Goal: Task Accomplishment & Management: Manage account settings

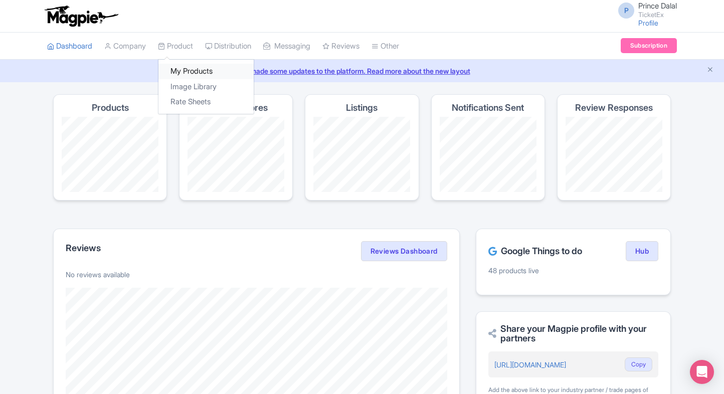
click at [183, 71] on link "My Products" at bounding box center [206, 72] width 95 height 16
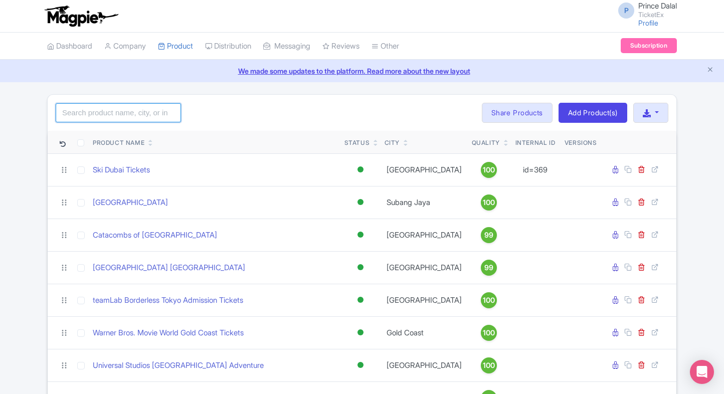
click at [127, 115] on input "search" at bounding box center [118, 112] width 125 height 19
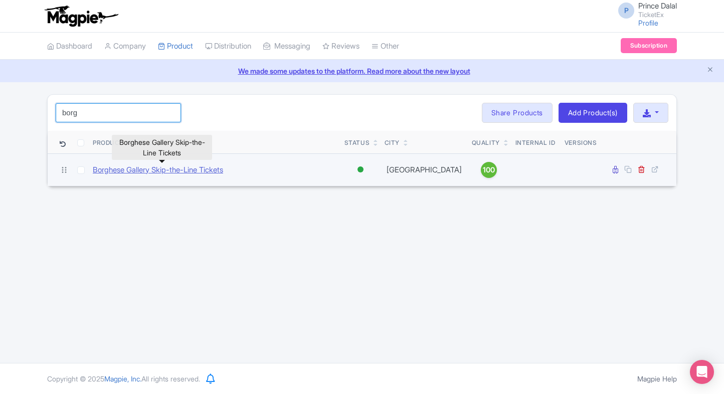
type input "borg"
click at [120, 169] on link "Borghese Gallery Skip-the-Line Tickets" at bounding box center [158, 171] width 130 height 12
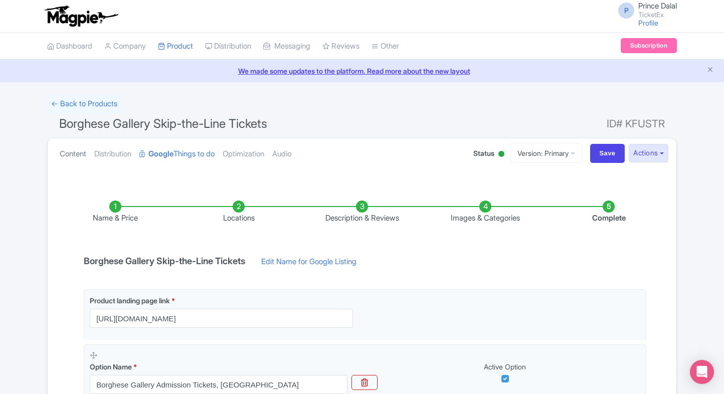
click at [76, 149] on link "Content" at bounding box center [73, 154] width 27 height 32
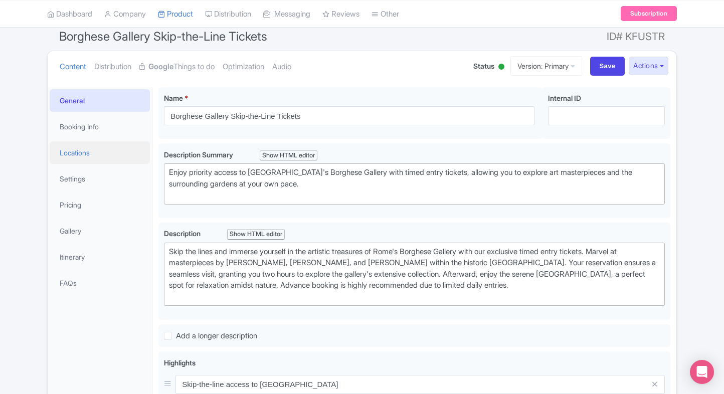
scroll to position [89, 0]
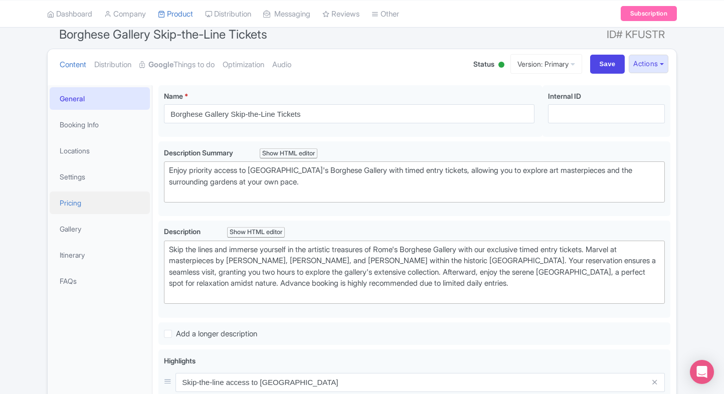
click at [103, 201] on link "Pricing" at bounding box center [100, 203] width 100 height 23
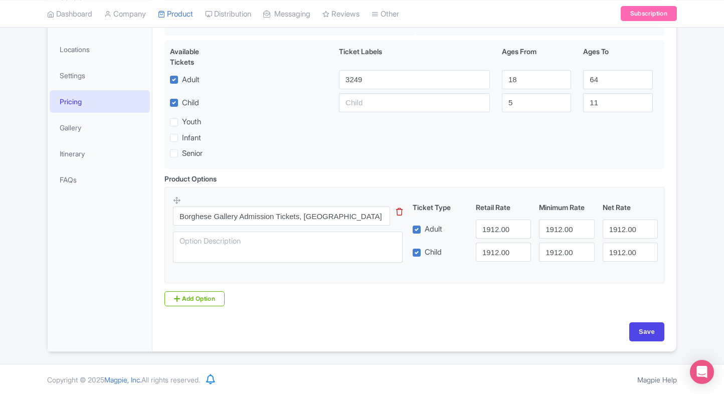
scroll to position [0, 0]
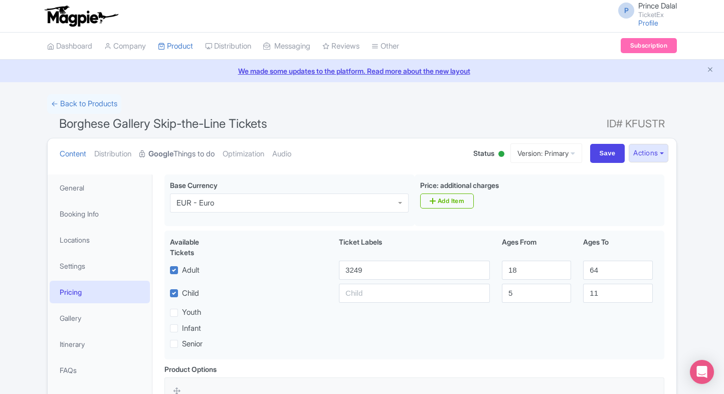
click at [169, 158] on strong "Google" at bounding box center [161, 155] width 25 height 12
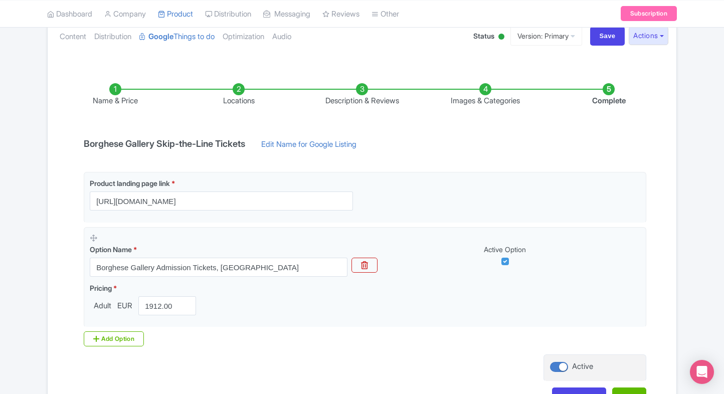
scroll to position [17, 0]
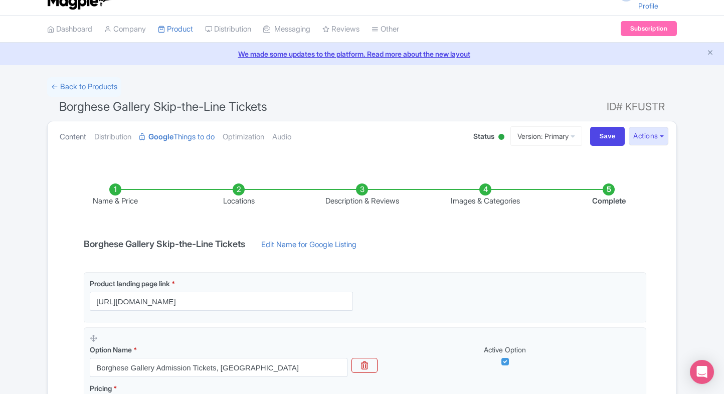
click at [60, 132] on link "Content" at bounding box center [73, 137] width 27 height 32
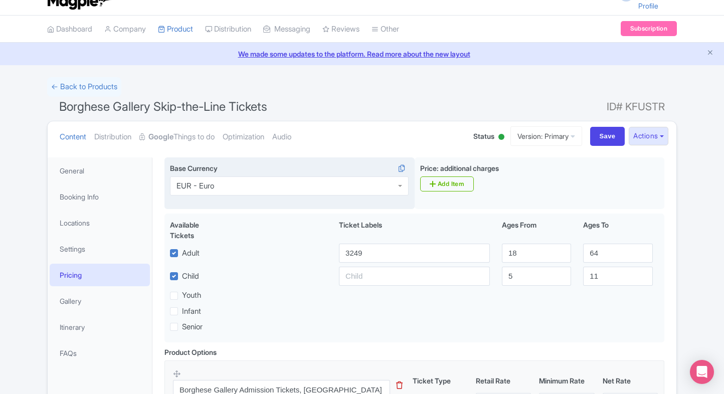
click at [214, 184] on div "EUR - Euro" at bounding box center [196, 186] width 38 height 9
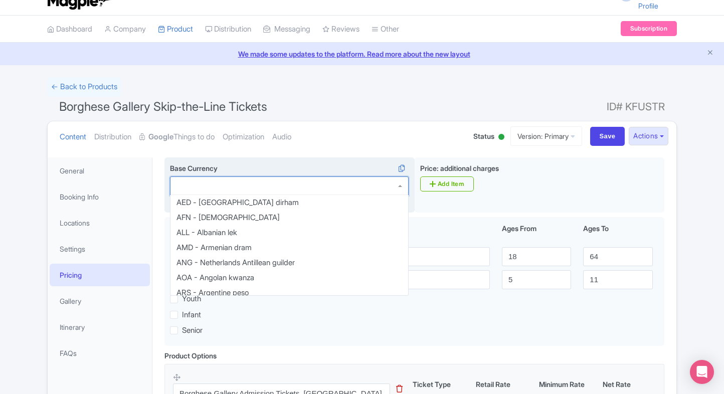
scroll to position [592, 0]
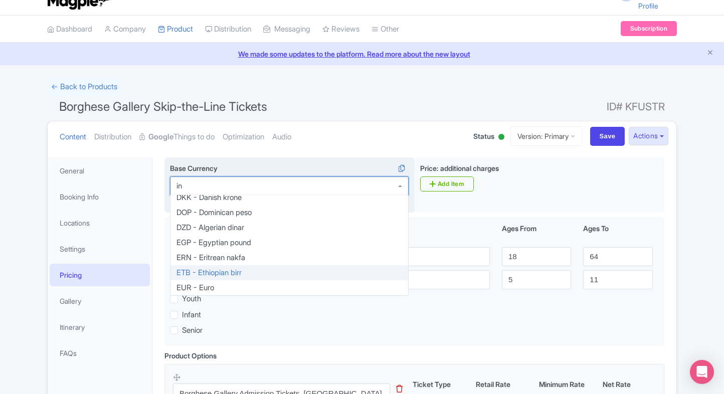
type input "inr"
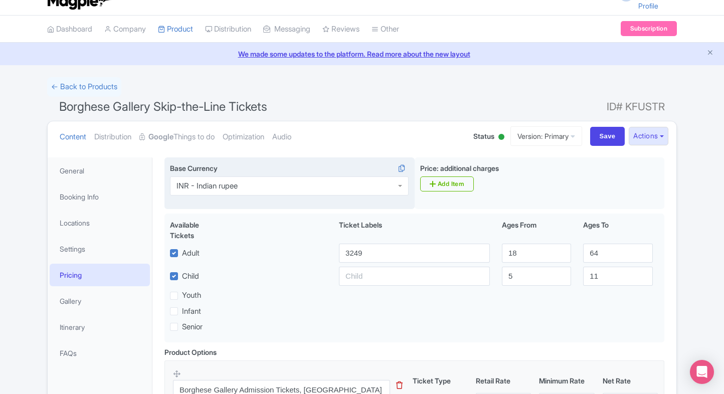
scroll to position [0, 0]
click at [603, 130] on input "Save" at bounding box center [608, 136] width 35 height 19
type input "Saving..."
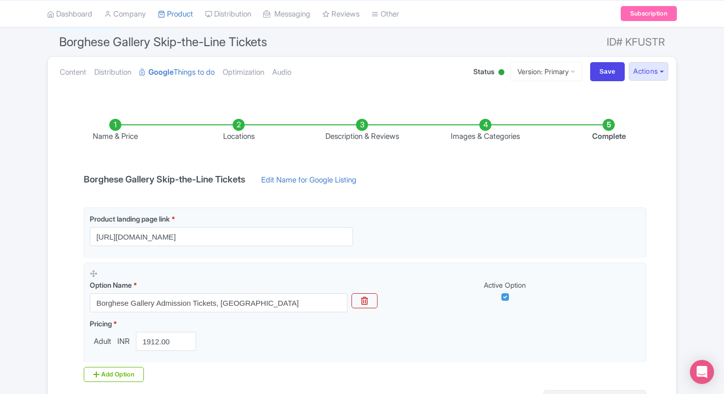
scroll to position [188, 0]
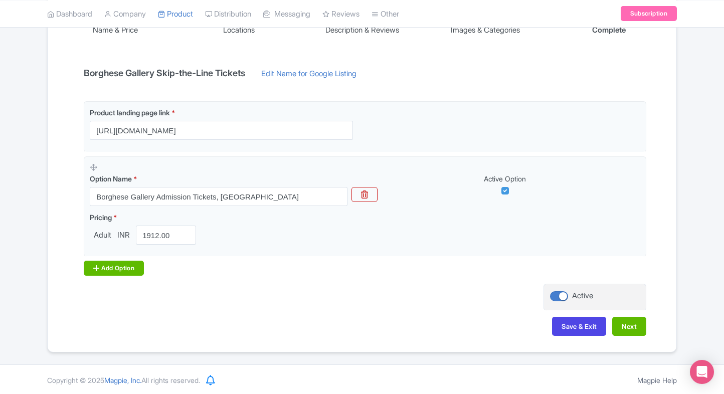
click at [123, 266] on div "Add Option" at bounding box center [114, 268] width 60 height 15
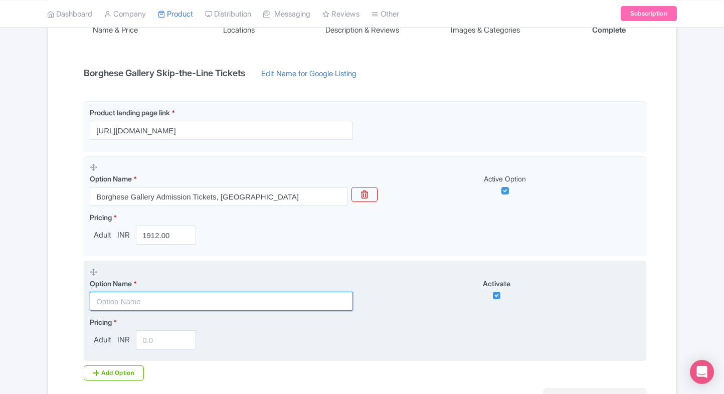
click at [161, 300] on input "text" at bounding box center [221, 301] width 263 height 19
paste input "Villa Borghese Gardens & Rome Historic Centre Golf Cart Tour (4-Seater, Self-Dr…"
type input "Villa Borghese Gardens & Rome Historic Centre Golf Cart Tour (4-Seater, Self-Dr…"
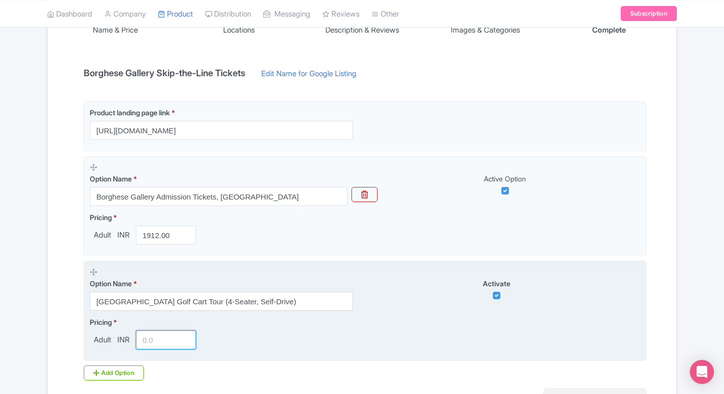
scroll to position [0, 0]
click at [153, 341] on input "number" at bounding box center [166, 340] width 60 height 19
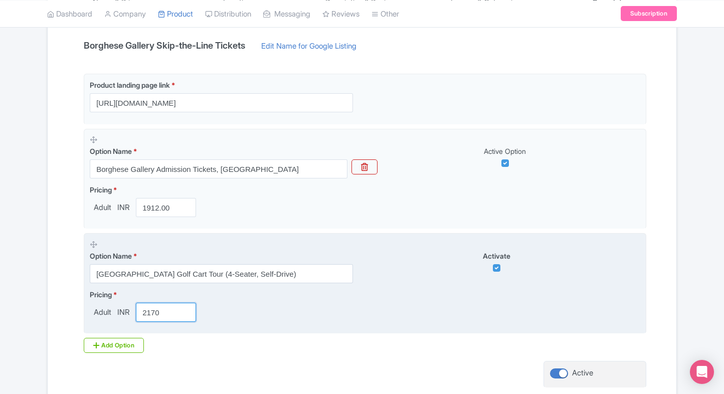
scroll to position [216, 0]
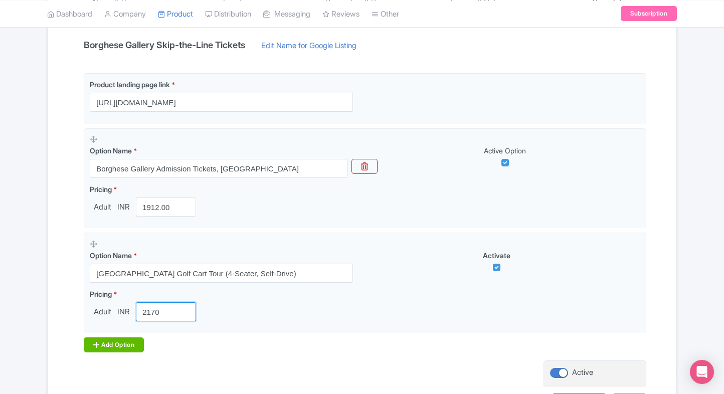
type input "2170"
click at [88, 338] on div "Add Option" at bounding box center [114, 345] width 60 height 15
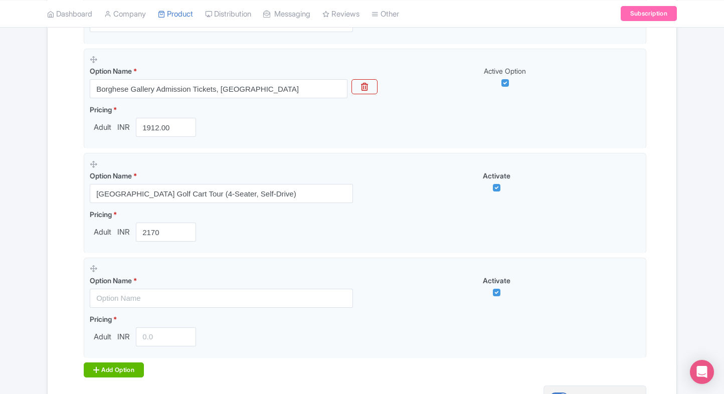
scroll to position [299, 0]
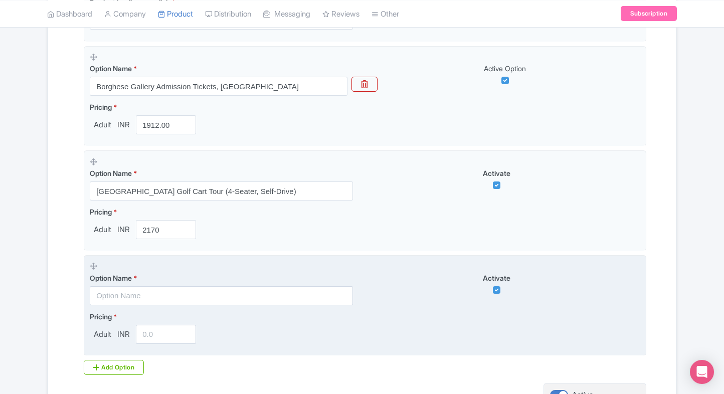
click at [136, 299] on input "text" at bounding box center [221, 295] width 263 height 19
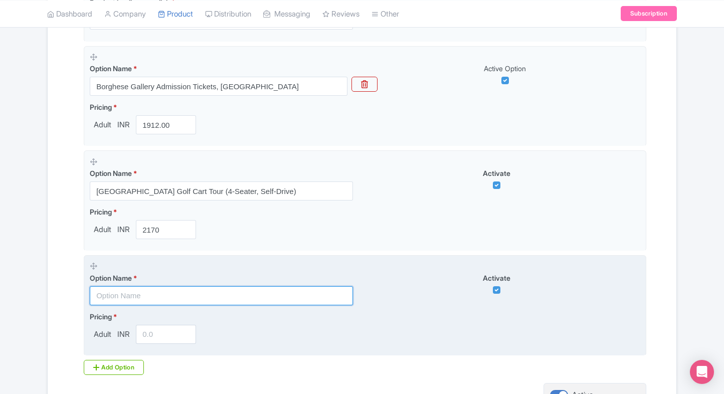
paste input "Villa Borghese Gardens & Rome Historic Centre Golf Cart Tour (6-Seater, Self-Dr…"
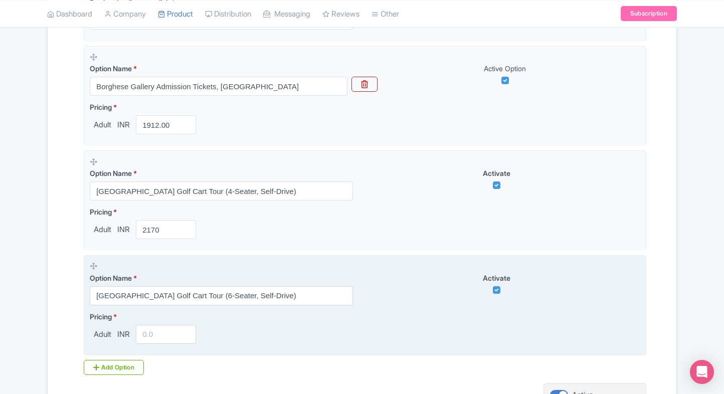
scroll to position [0, 0]
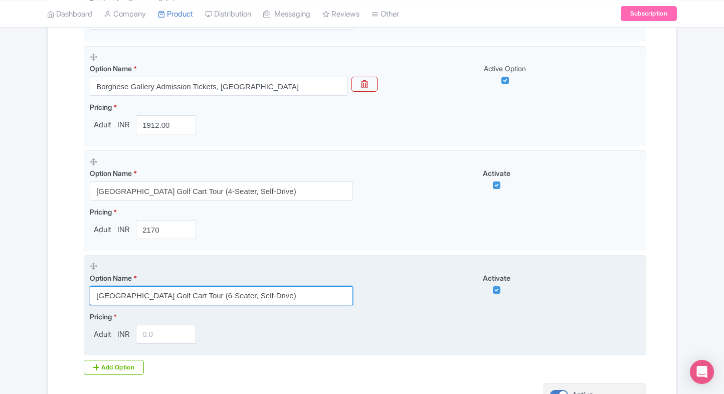
click at [202, 298] on input "Villa Borghese Gardens & Rome Historic Centre Golf Cart Tour (6-Seater, Self-Dr…" at bounding box center [221, 295] width 263 height 19
paste input "Borghese Gallery Admission +Museo Pietro Canonica"
type input "Borghese Gallery Admission +Museo Pietro Canonica"
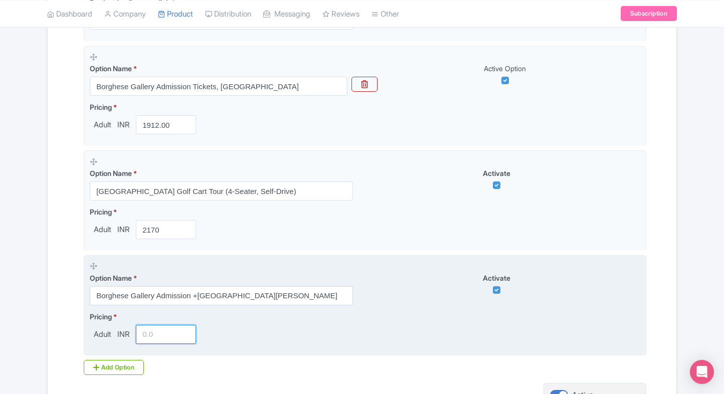
click at [165, 333] on input "number" at bounding box center [166, 334] width 60 height 19
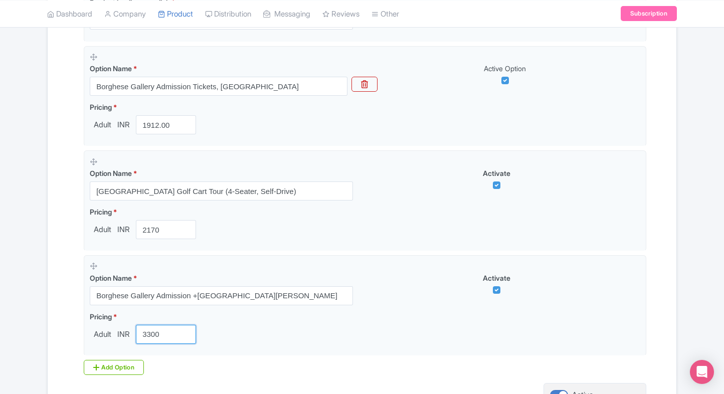
scroll to position [397, 0]
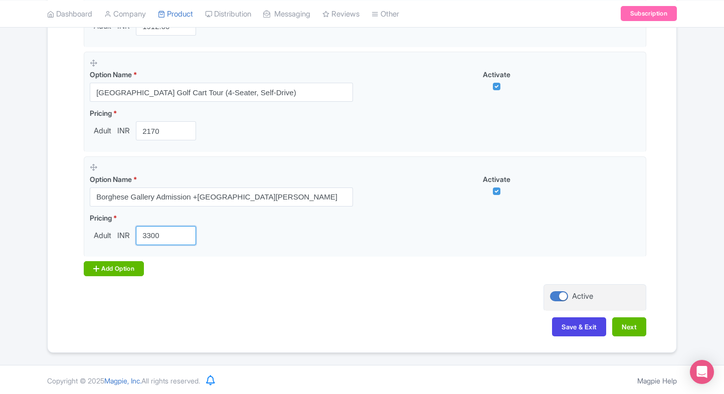
type input "3300"
click at [120, 266] on div "Add Option" at bounding box center [114, 268] width 60 height 15
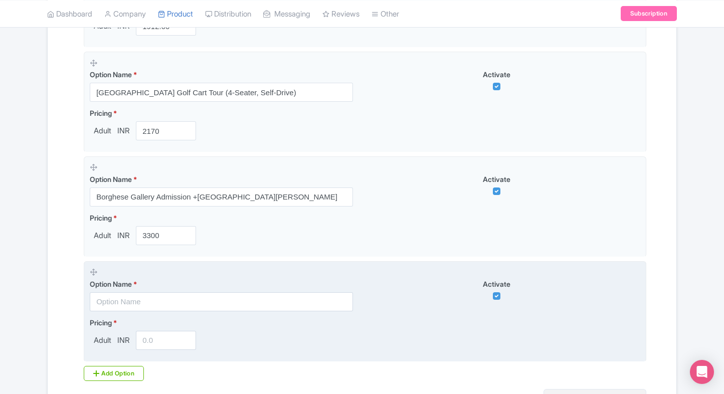
click at [104, 297] on input "text" at bounding box center [221, 302] width 263 height 19
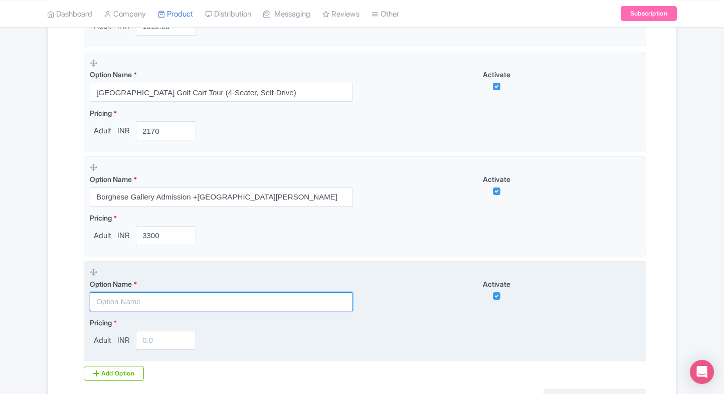
paste input "[GEOGRAPHIC_DATA] Golf Cart Tour (6-Seater, Self-Drive)"
click at [199, 297] on input "text" at bounding box center [221, 302] width 263 height 19
type input "[GEOGRAPHIC_DATA] Golf Cart Tour (6-Seater, Self-Drive)"
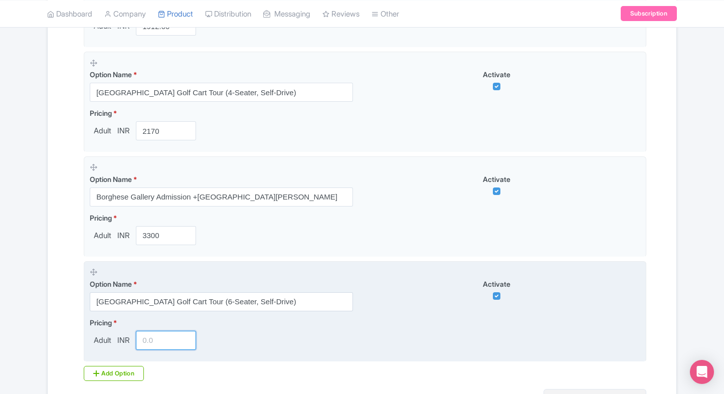
scroll to position [0, 0]
click at [157, 338] on input "number" at bounding box center [166, 340] width 60 height 19
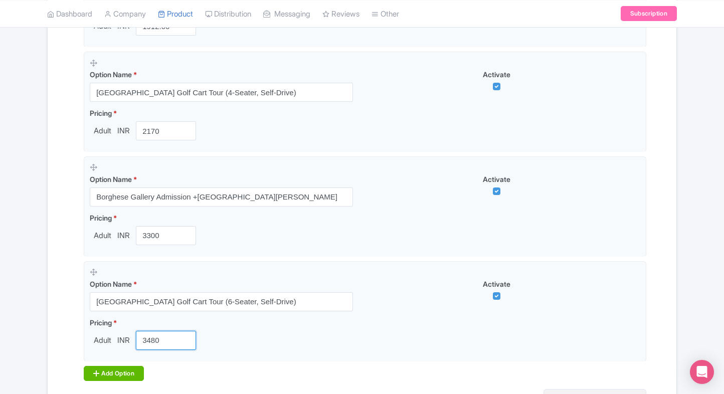
type input "3480"
click at [104, 376] on div "Add Option" at bounding box center [114, 373] width 60 height 15
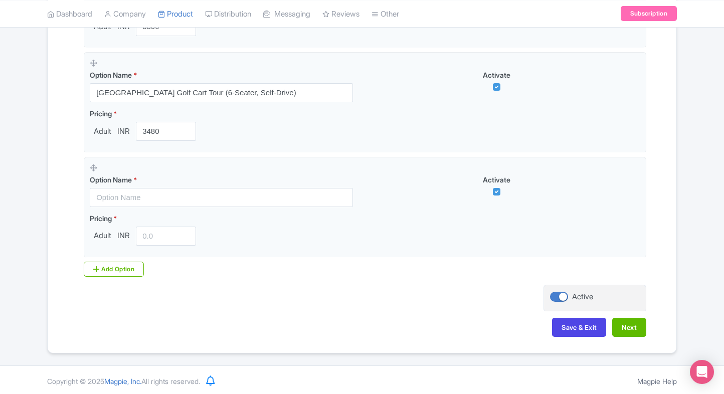
scroll to position [66, 0]
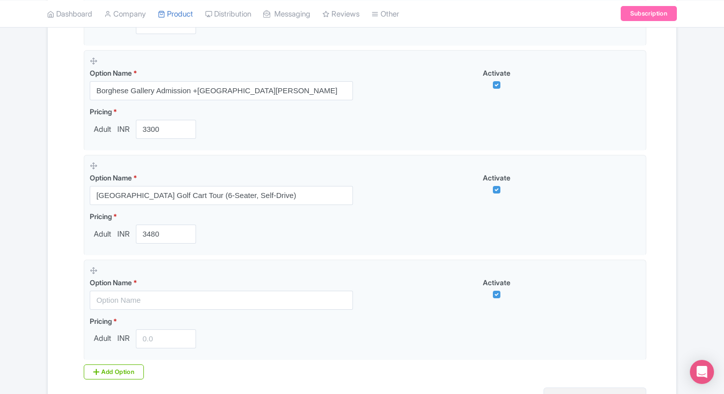
scroll to position [505, 0]
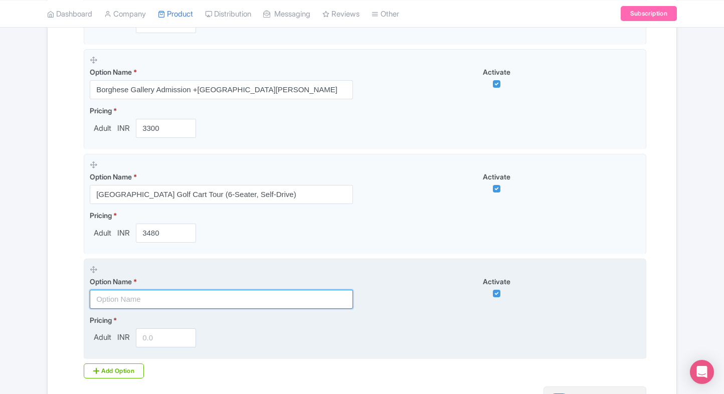
click at [178, 301] on input "text" at bounding box center [221, 299] width 263 height 19
type input "3"
paste input "Borghese Gallery Admission+ Piazza di Siena"
type input "Borghese Gallery Admission+ Piazza di Siena"
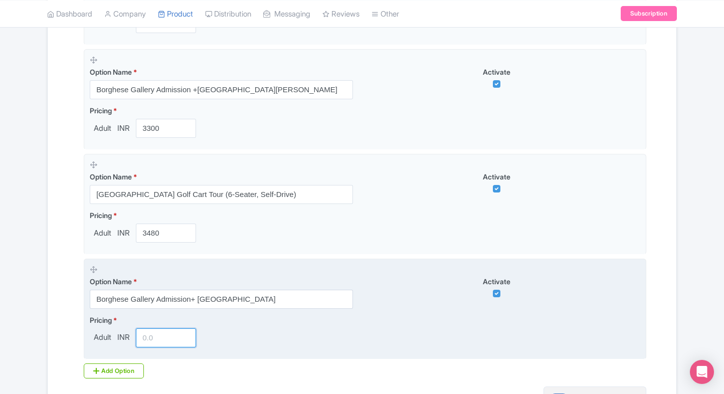
click at [165, 339] on input "number" at bounding box center [166, 338] width 60 height 19
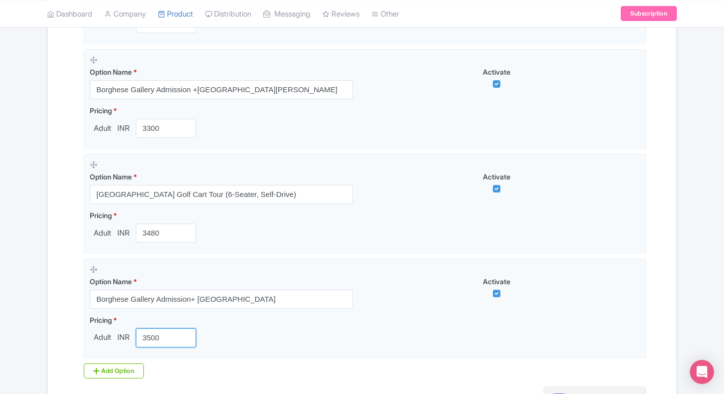
type input "3500"
drag, startPoint x: 115, startPoint y: 361, endPoint x: 107, endPoint y: 364, distance: 8.6
click at [107, 364] on div "Product landing page link * https://www.ticketex.co/activity/53/borghese-galler…" at bounding box center [362, 82] width 569 height 594
click at [107, 364] on div "Add Option" at bounding box center [114, 371] width 60 height 15
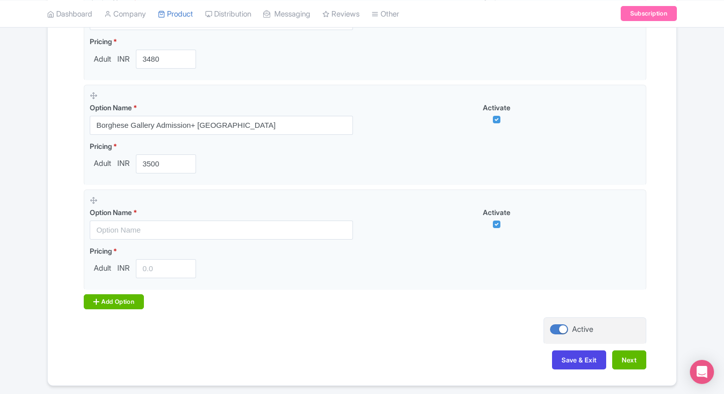
scroll to position [681, 0]
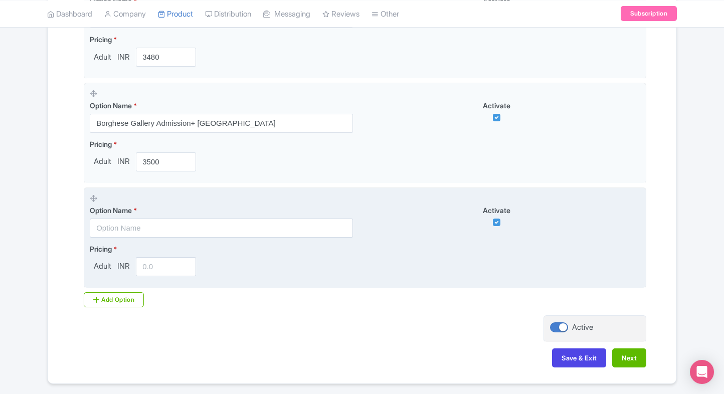
click at [186, 213] on label "Option Name *" at bounding box center [221, 210] width 263 height 11
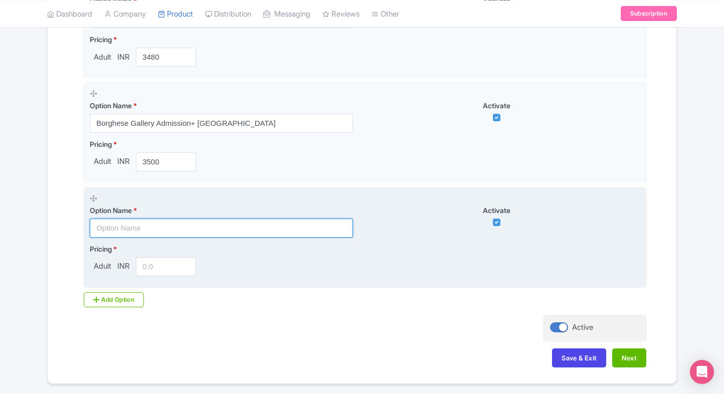
click at [165, 224] on input "text" at bounding box center [221, 228] width 263 height 19
paste input "Borghese Gallery Admission+ Museo Carlo Bilotti"
type input "Borghese Gallery Admission+ Museo Carlo Bilotti"
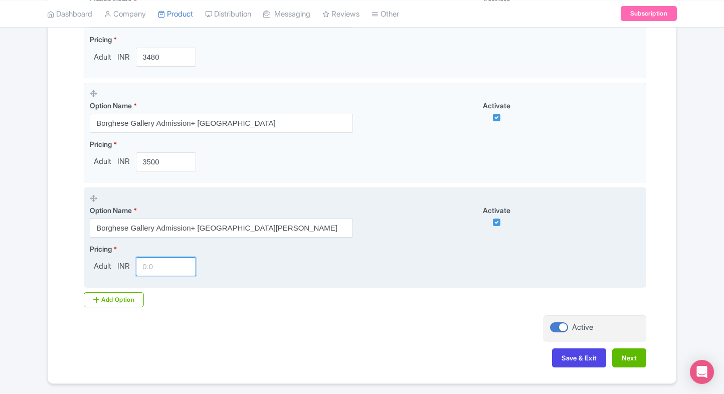
click at [158, 267] on input "number" at bounding box center [166, 266] width 60 height 19
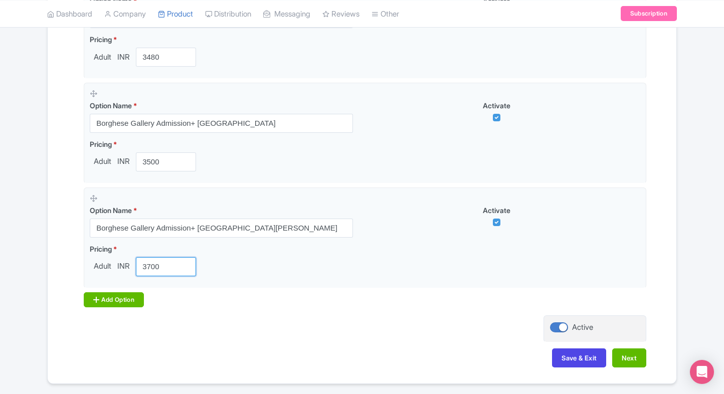
type input "3700"
click at [88, 303] on div "Add Option" at bounding box center [114, 300] width 60 height 15
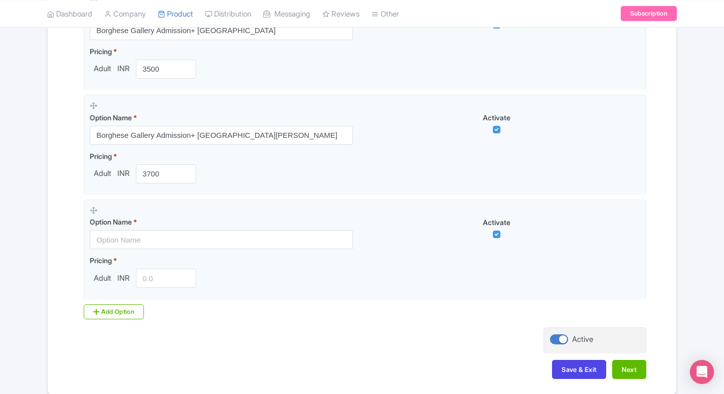
scroll to position [778, 0]
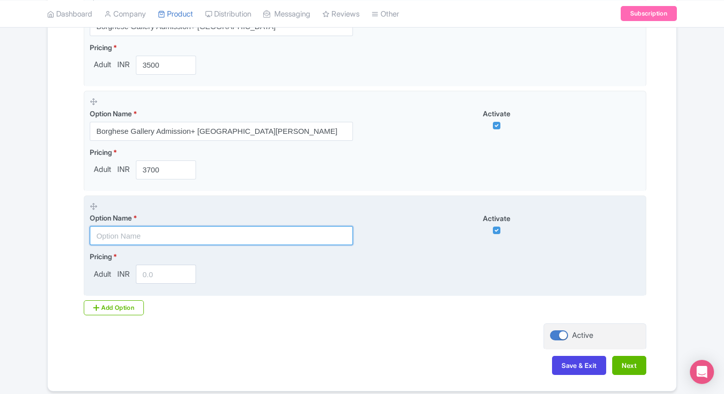
paste input "Borghese Gallery Admission+ Passeggiata del Pincio"
click at [175, 236] on input "text" at bounding box center [221, 235] width 263 height 19
type input "Borghese Gallery Admission+ Passeggiata del Pincio"
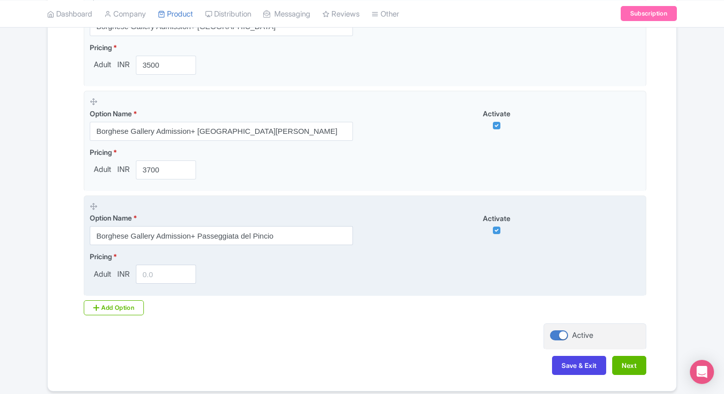
click at [154, 282] on fieldset "Option Name * Borghese Gallery Admission+ Passeggiata del Pincio Activate Prici…" at bounding box center [365, 246] width 563 height 101
click at [156, 278] on input "number" at bounding box center [166, 274] width 60 height 19
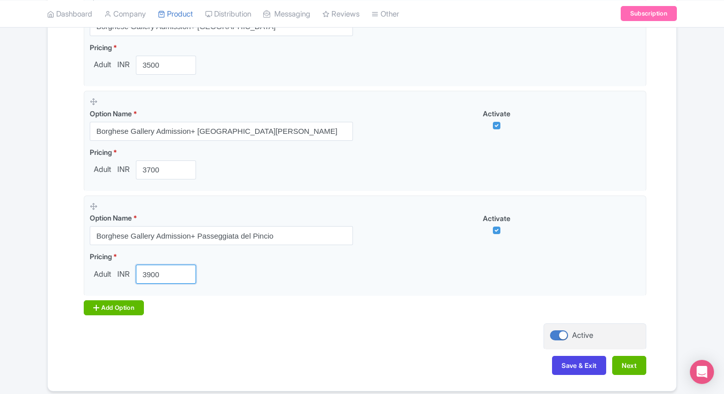
type input "3900"
click at [98, 308] on icon at bounding box center [96, 308] width 6 height 8
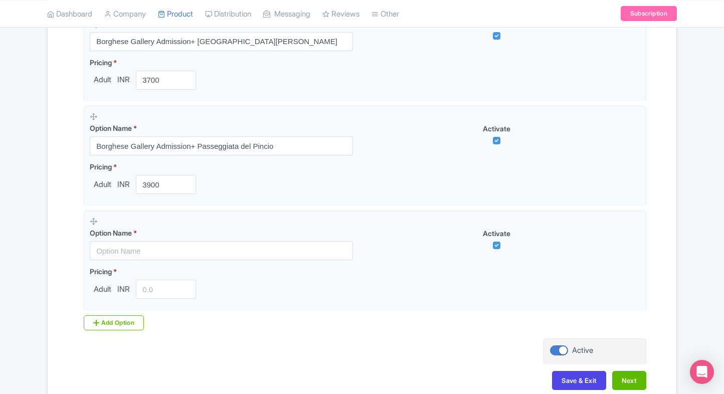
scroll to position [868, 0]
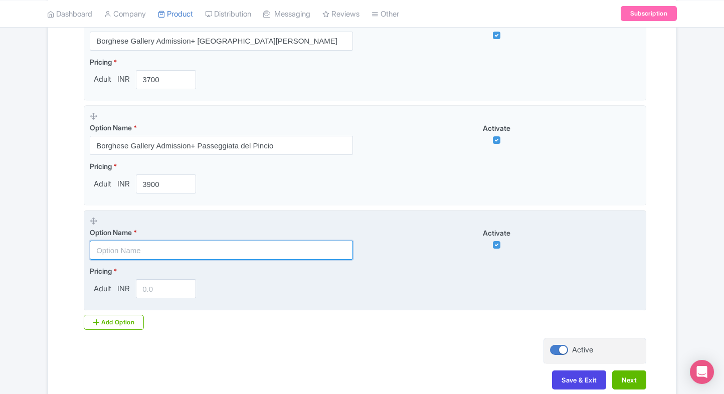
paste input "Borghese Gallery Admission+ Palazzo Borghese"
click at [145, 246] on input "text" at bounding box center [221, 250] width 263 height 19
type input "Borghese Gallery Admission+ Palazzo Borghese"
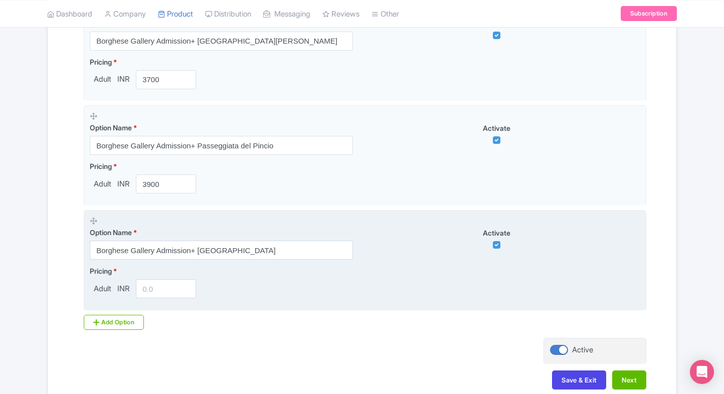
click at [147, 284] on input "number" at bounding box center [166, 288] width 60 height 19
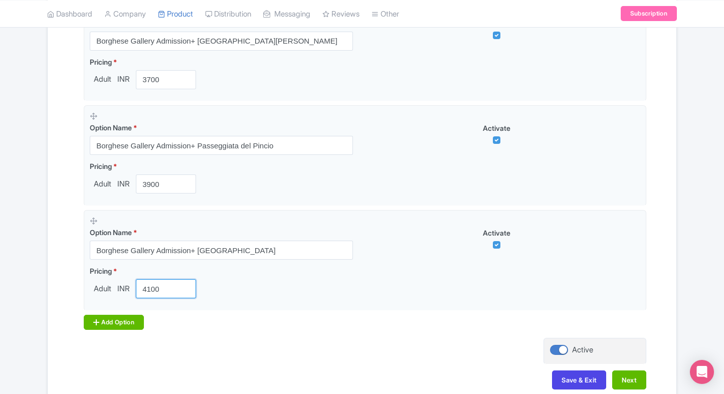
type input "4100"
click at [105, 320] on div "Add Option" at bounding box center [114, 322] width 60 height 15
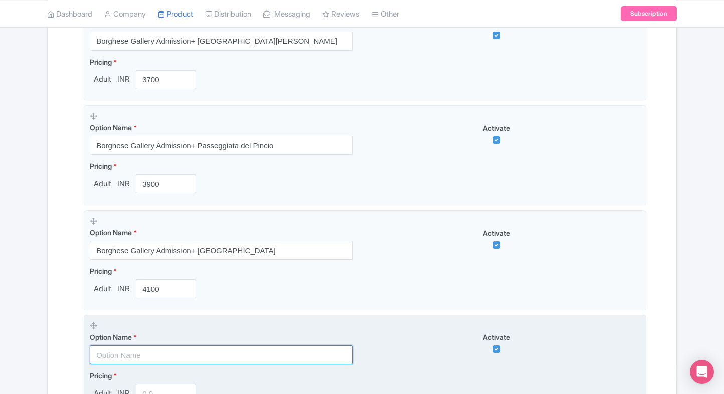
click at [190, 360] on input "text" at bounding box center [221, 355] width 263 height 19
paste input "Villa Borghese Gardens & Rome Historic Centre Golf Cart Tour (8-Seater, Self-Dr…"
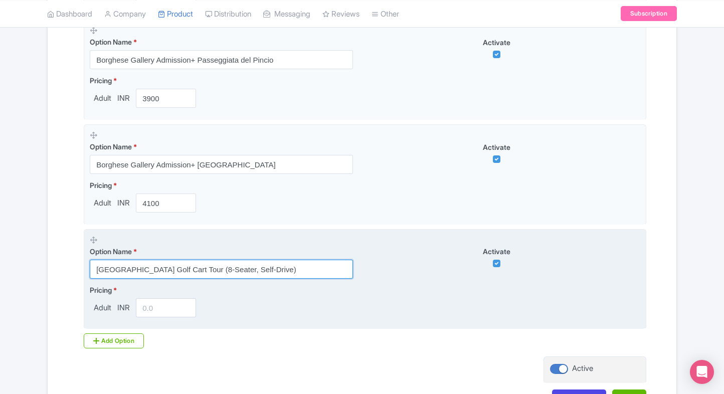
scroll to position [956, 0]
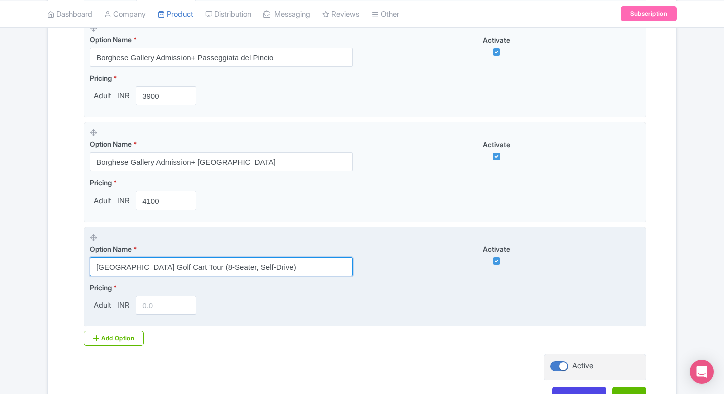
type input "Villa Borghese Gardens & Rome Historic Centre Golf Cart Tour (8-Seater, Self-Dr…"
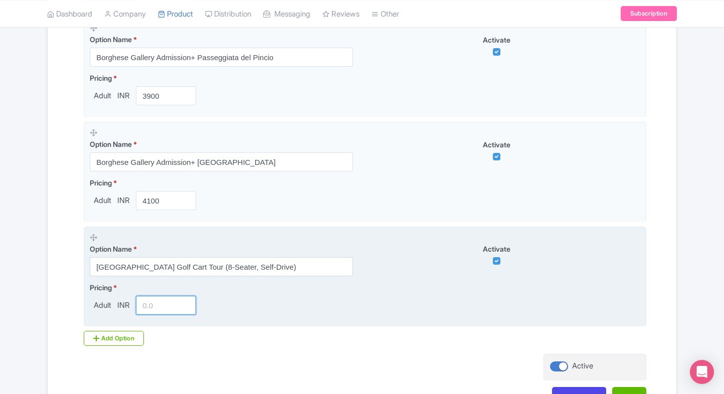
scroll to position [0, 0]
click at [154, 304] on input "number" at bounding box center [166, 305] width 60 height 19
type input "4340"
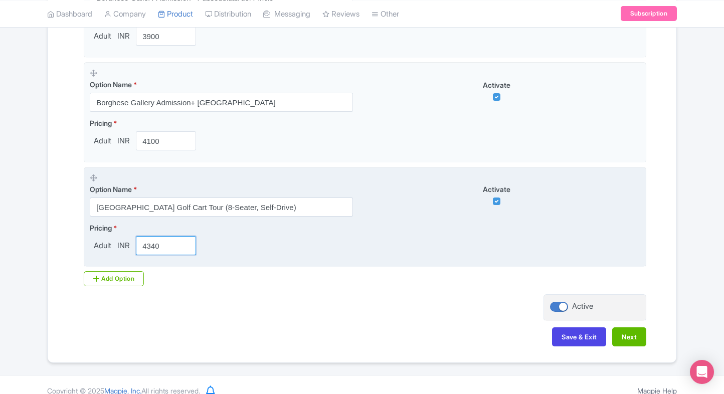
scroll to position [1024, 0]
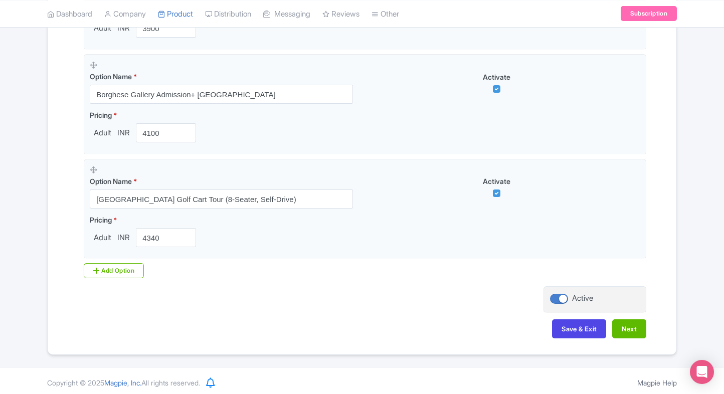
click at [627, 320] on button "Next" at bounding box center [630, 329] width 34 height 19
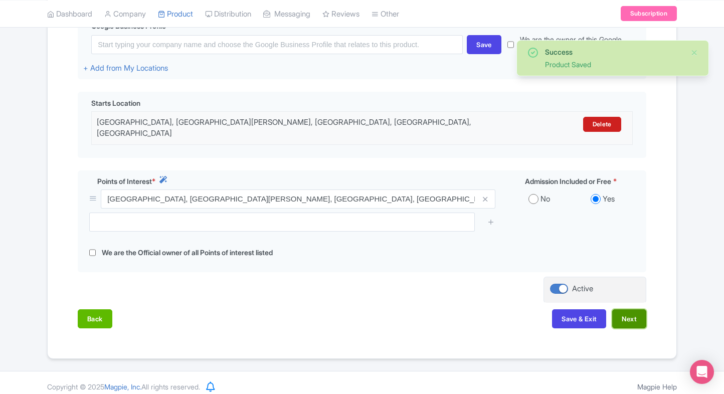
click at [625, 310] on button "Next" at bounding box center [630, 319] width 34 height 19
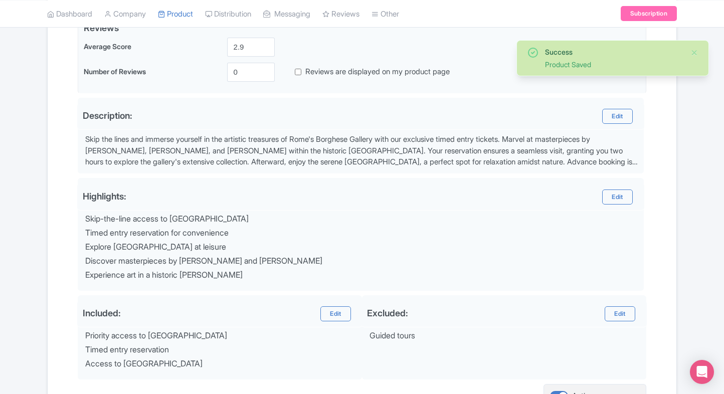
scroll to position [358, 0]
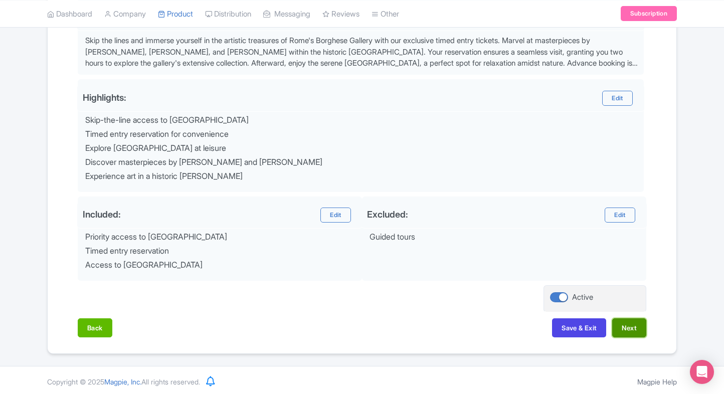
click at [624, 323] on button "Next" at bounding box center [630, 328] width 34 height 19
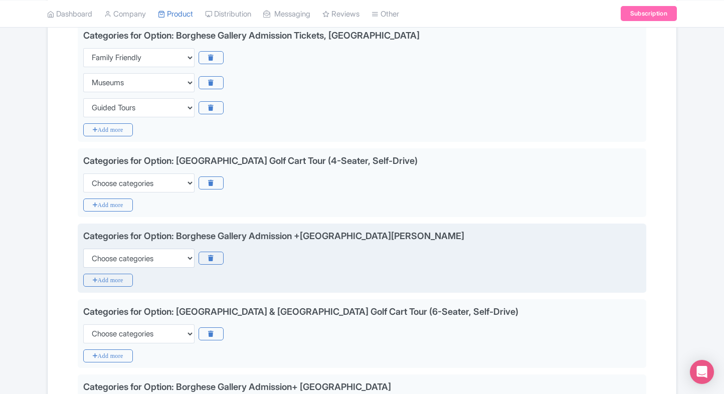
scroll to position [251, 0]
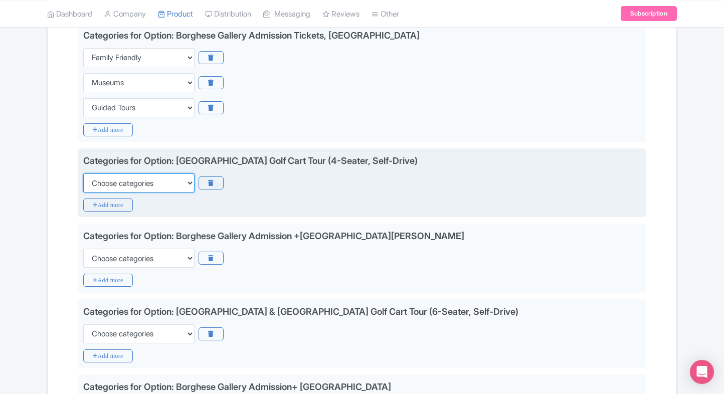
click at [130, 185] on select "Choose categories Adults Only Animals Audio Guide Beaches Bike Tours Boat Tours…" at bounding box center [138, 183] width 111 height 19
select select "family-friendly"
click at [83, 174] on select "Choose categories Adults Only Animals Audio Guide Beaches Bike Tours Boat Tours…" at bounding box center [138, 183] width 111 height 19
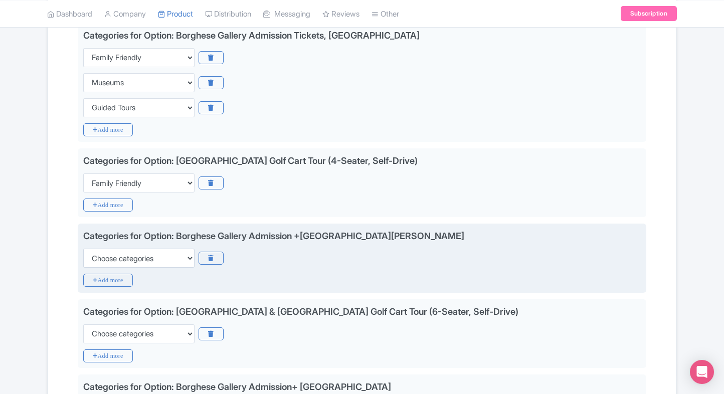
click at [98, 270] on div "Categories for Option: Borghese Gallery Admission +Museo Pietro Canonica Choose…" at bounding box center [362, 258] width 569 height 69
click at [120, 258] on select "Choose categories Adults Only Animals Audio Guide Beaches Bike Tours Boat Tours…" at bounding box center [138, 258] width 111 height 19
select select "family-friendly"
click at [83, 249] on select "Choose categories Adults Only Animals Audio Guide Beaches Bike Tours Boat Tours…" at bounding box center [138, 258] width 111 height 19
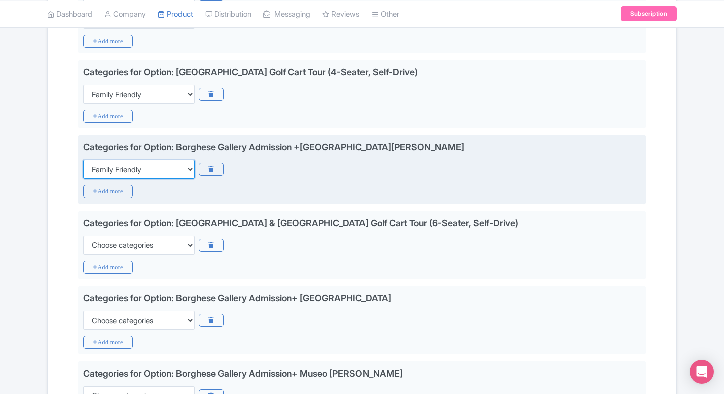
scroll to position [344, 0]
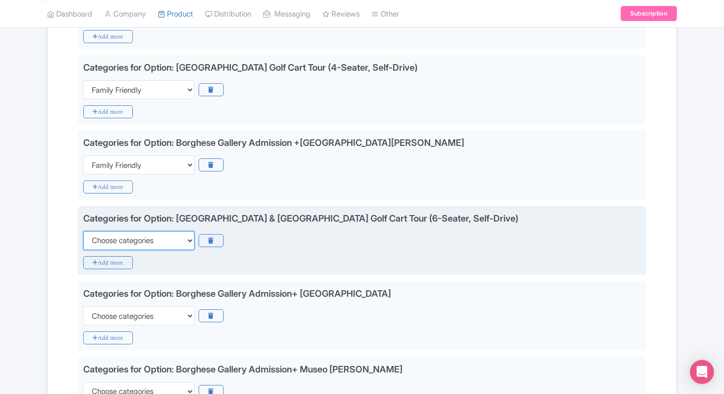
click at [142, 242] on select "Choose categories Adults Only Animals Audio Guide Beaches Bike Tours Boat Tours…" at bounding box center [138, 240] width 111 height 19
select select "family-friendly"
click at [83, 231] on select "Choose categories Adults Only Animals Audio Guide Beaches Bike Tours Boat Tours…" at bounding box center [138, 240] width 111 height 19
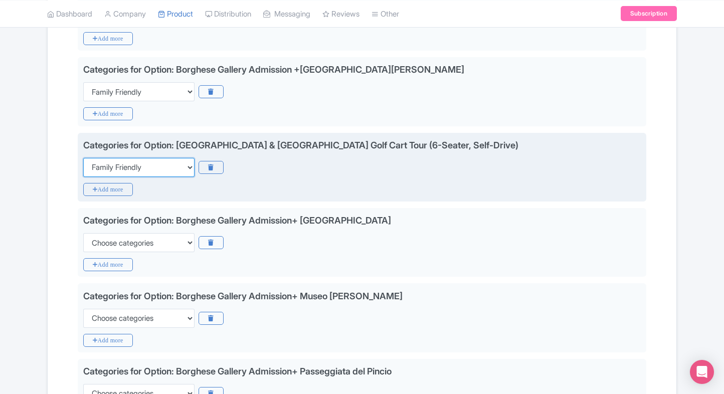
scroll to position [417, 0]
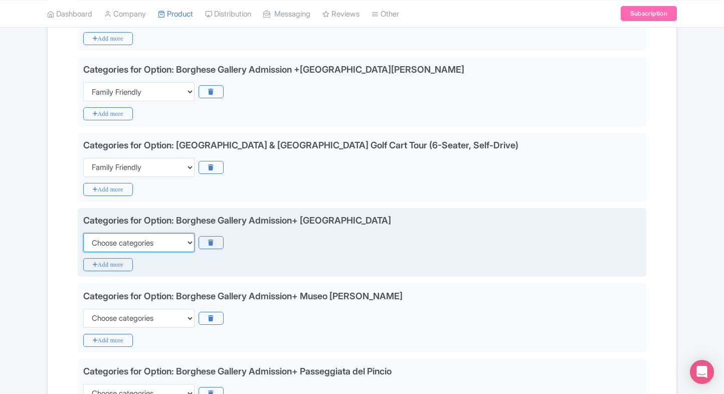
click at [130, 243] on select "Choose categories Adults Only Animals Audio Guide Beaches Bike Tours Boat Tours…" at bounding box center [138, 242] width 111 height 19
select select "family-friendly"
click at [83, 233] on select "Choose categories Adults Only Animals Audio Guide Beaches Bike Tours Boat Tours…" at bounding box center [138, 242] width 111 height 19
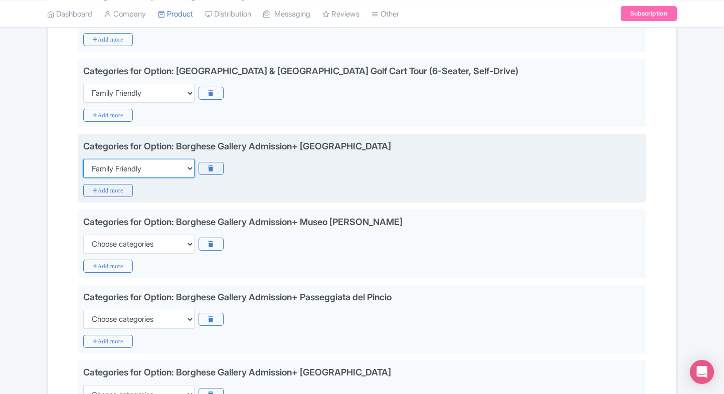
scroll to position [498, 0]
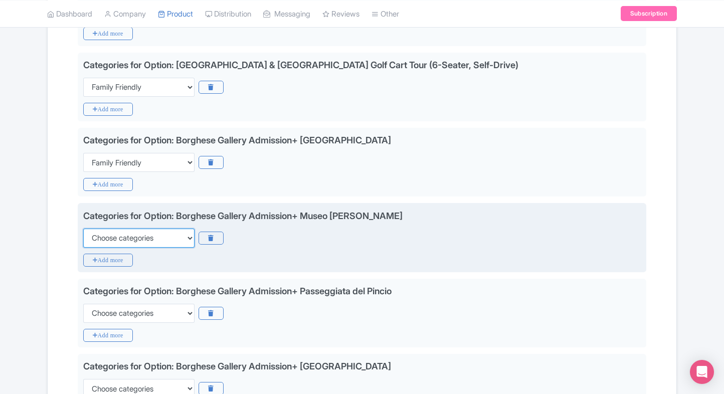
click at [130, 243] on select "Choose categories Adults Only Animals Audio Guide Beaches Bike Tours Boat Tours…" at bounding box center [138, 238] width 111 height 19
click at [83, 229] on select "Choose categories Adults Only Animals Audio Guide Beaches Bike Tours Boat Tours…" at bounding box center [138, 238] width 111 height 19
click at [145, 233] on select "Choose categories Adults Only Animals Audio Guide Beaches Bike Tours Boat Tours…" at bounding box center [138, 238] width 111 height 19
select select "family-friendly"
click at [83, 229] on select "Choose categories Adults Only Animals Audio Guide Beaches Bike Tours Boat Tours…" at bounding box center [138, 238] width 111 height 19
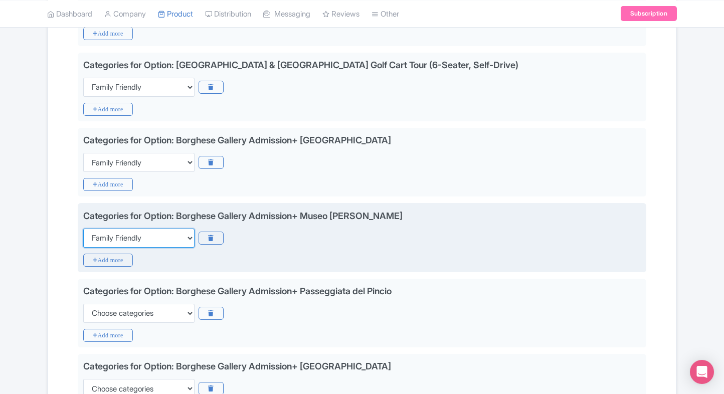
scroll to position [586, 0]
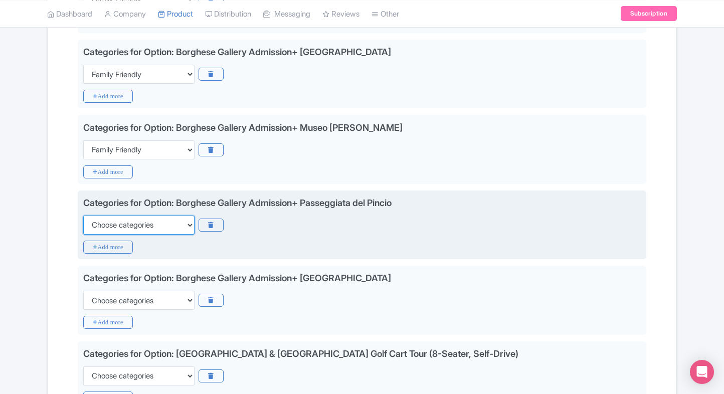
click at [153, 217] on select "Choose categories Adults Only Animals Audio Guide Beaches Bike Tours Boat Tours…" at bounding box center [138, 225] width 111 height 19
select select "family-friendly"
click at [83, 216] on select "Choose categories Adults Only Animals Audio Guide Beaches Bike Tours Boat Tours…" at bounding box center [138, 225] width 111 height 19
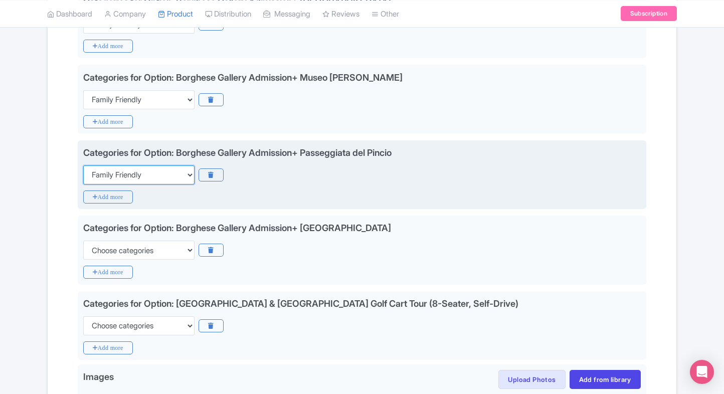
scroll to position [638, 0]
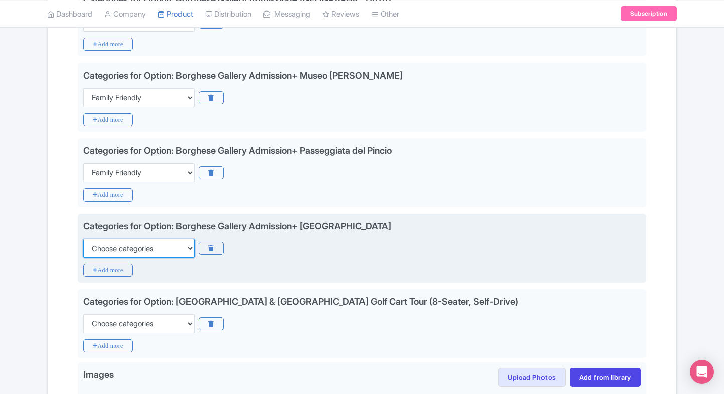
click at [138, 239] on select "Choose categories Adults Only Animals Audio Guide Beaches Bike Tours Boat Tours…" at bounding box center [138, 248] width 111 height 19
select select "family-friendly"
click at [83, 239] on select "Choose categories Adults Only Animals Audio Guide Beaches Bike Tours Boat Tours…" at bounding box center [138, 248] width 111 height 19
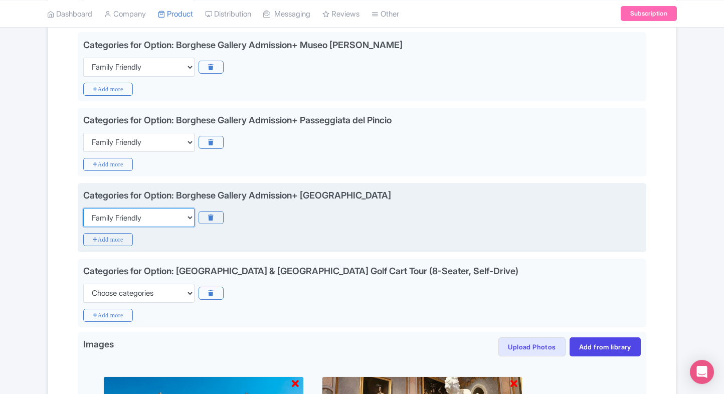
scroll to position [672, 0]
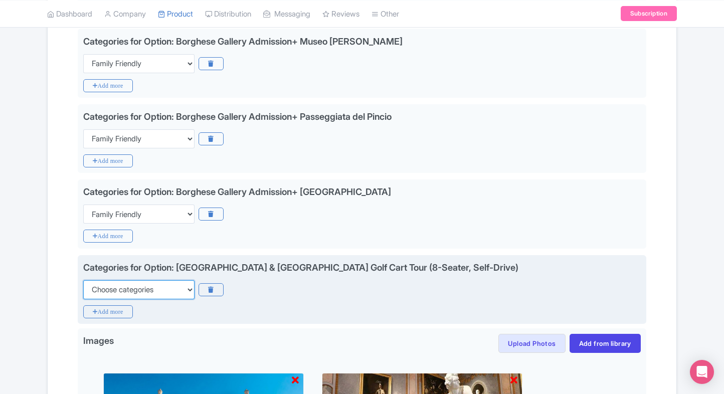
click at [112, 284] on select "Choose categories Adults Only Animals Audio Guide Beaches Bike Tours Boat Tours…" at bounding box center [138, 289] width 111 height 19
select select "family-friendly"
click at [83, 280] on select "Choose categories Adults Only Animals Audio Guide Beaches Bike Tours Boat Tours…" at bounding box center [138, 289] width 111 height 19
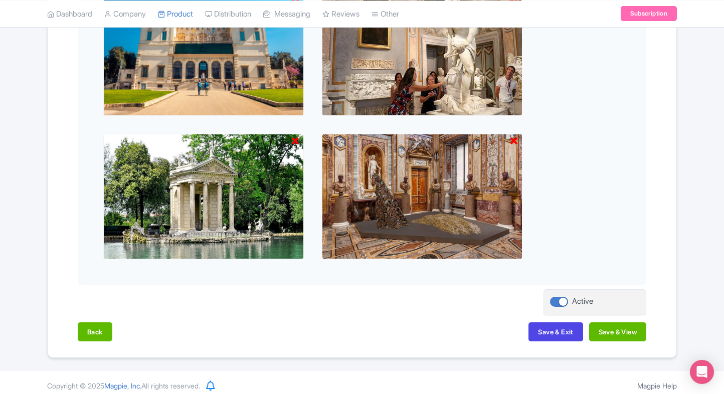
scroll to position [1058, 0]
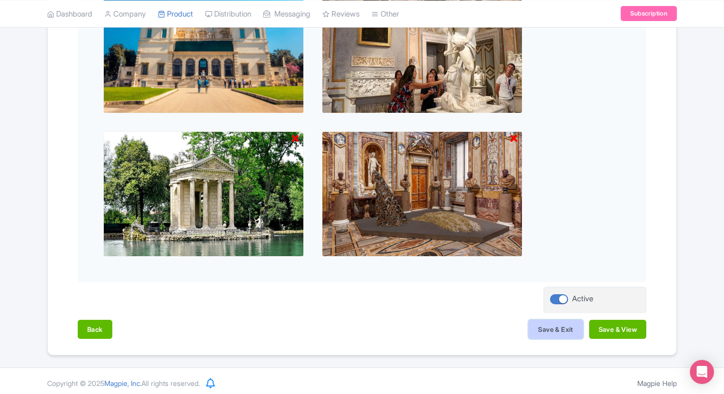
click at [564, 331] on button "Save & Exit" at bounding box center [556, 329] width 54 height 19
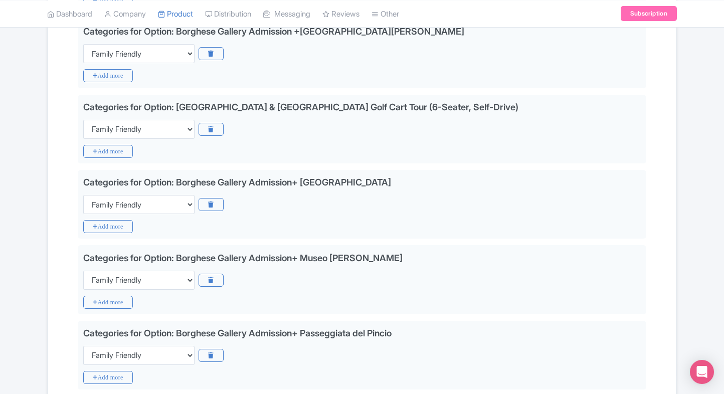
scroll to position [453, 0]
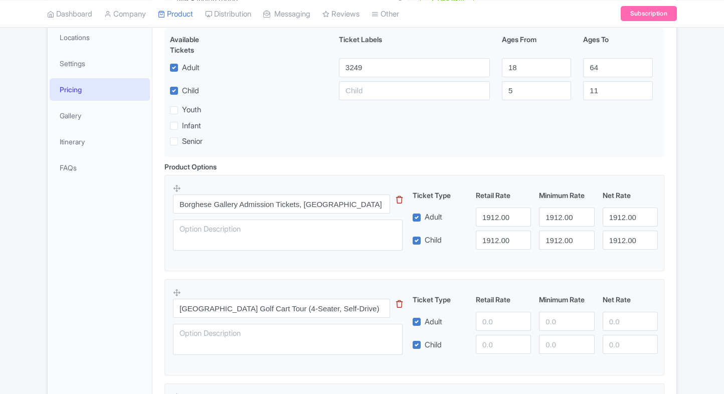
scroll to position [184, 0]
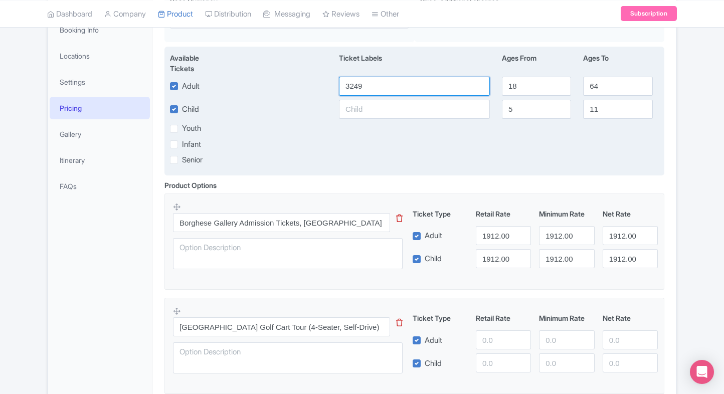
drag, startPoint x: 401, startPoint y: 87, endPoint x: 325, endPoint y: 83, distance: 76.9
click at [325, 83] on div "Adult 3249 18 64" at bounding box center [414, 86] width 501 height 19
type input "1912"
paste input "1912"
click at [347, 112] on input "text" at bounding box center [414, 109] width 151 height 19
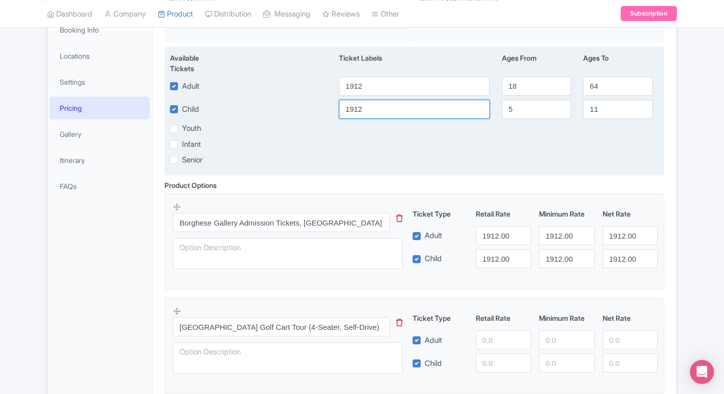
type input "1912"
click at [337, 137] on div "Available Tickets i Ticket Labels Ages From Ages To Adult 1912 18 64 Child 1912…" at bounding box center [415, 111] width 500 height 129
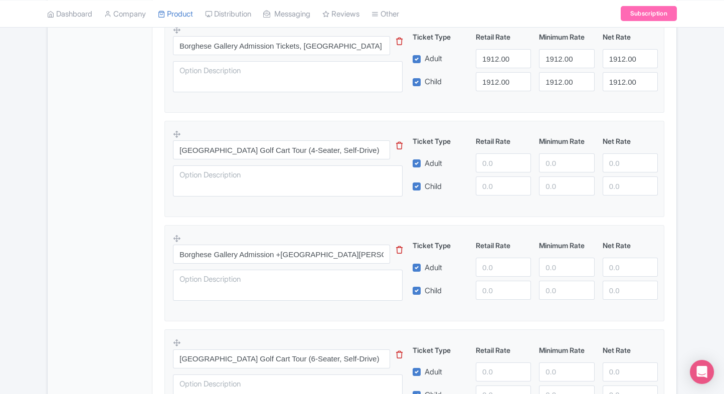
scroll to position [365, 0]
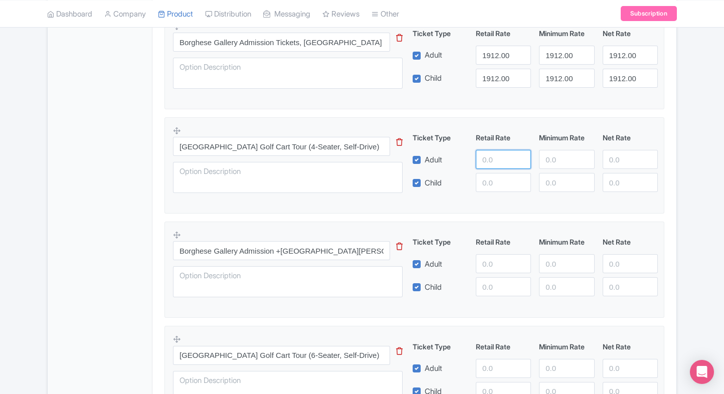
click at [495, 163] on input "number" at bounding box center [503, 159] width 55 height 19
type input "2170"
paste input "2170"
click at [494, 176] on input "2170" at bounding box center [503, 182] width 55 height 19
type input "2170"
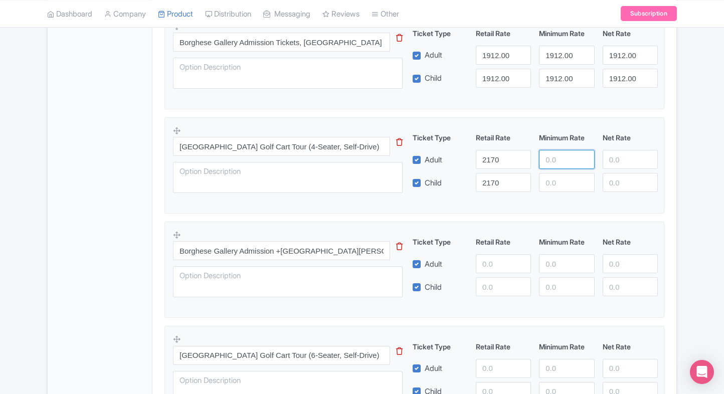
paste input "2170"
click at [550, 158] on input "2170" at bounding box center [566, 159] width 55 height 19
type input "2170"
paste input "2170"
click at [551, 175] on input "2170" at bounding box center [566, 182] width 55 height 19
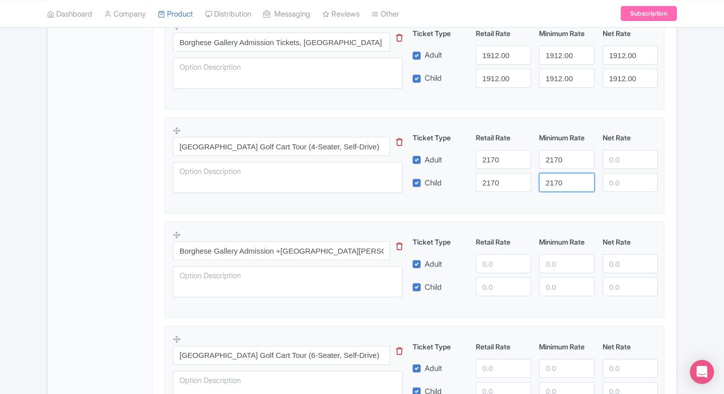
type input "2170"
paste input "2170"
click at [629, 155] on input "2170" at bounding box center [630, 159] width 55 height 19
type input "2170"
paste input "2170"
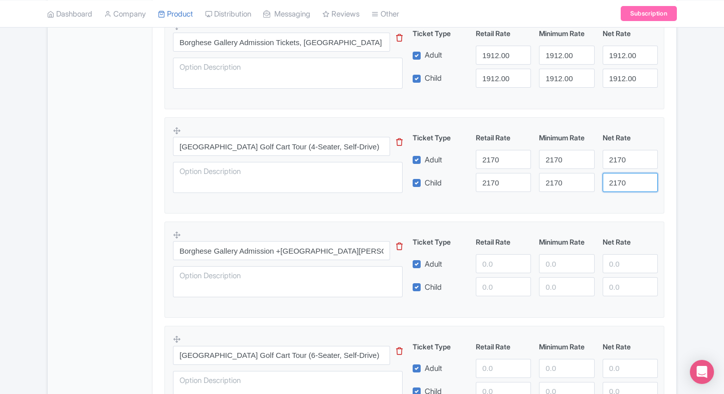
click at [625, 188] on input "2170" at bounding box center [630, 182] width 55 height 19
type input "2170"
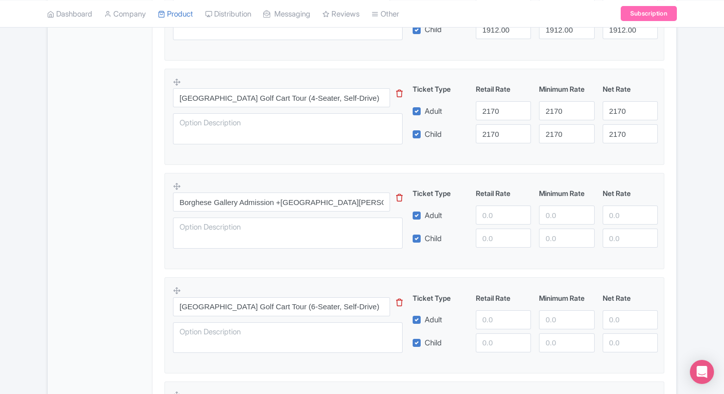
scroll to position [421, 0]
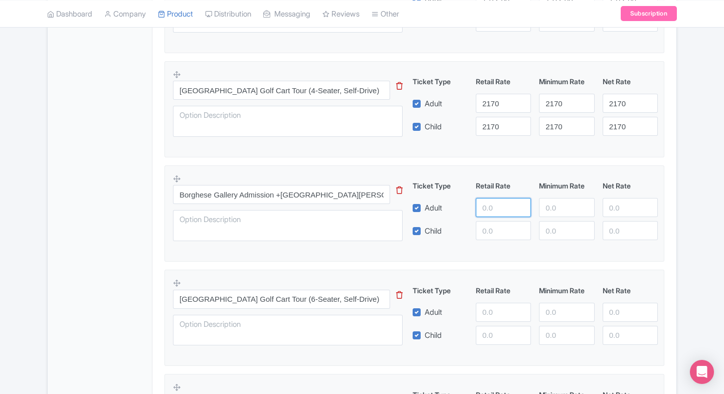
click at [488, 208] on input "number" at bounding box center [503, 207] width 55 height 19
type input "3300"
paste input "3300"
click at [502, 234] on input "3300" at bounding box center [503, 230] width 55 height 19
type input "3300"
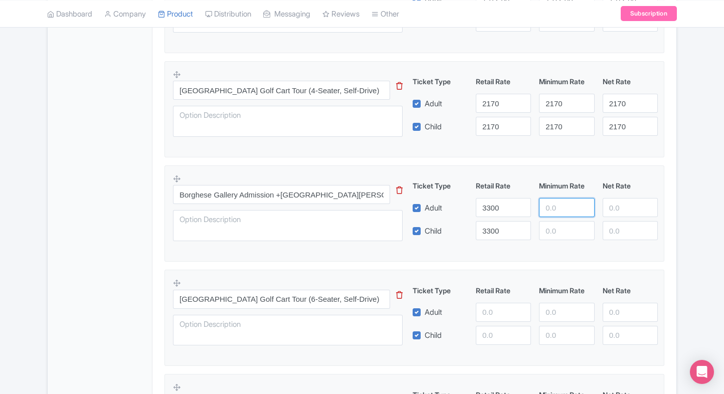
paste input "3300"
click at [563, 206] on input "3300" at bounding box center [566, 207] width 55 height 19
type input "3300"
paste input "3300"
click at [562, 231] on input "3300" at bounding box center [566, 230] width 55 height 19
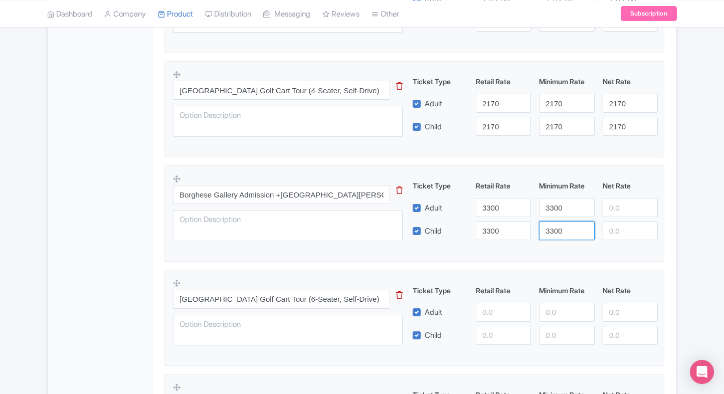
type input "3300"
paste input "3300"
click at [611, 210] on input "3300" at bounding box center [630, 207] width 55 height 19
type input "3300"
paste input "3300"
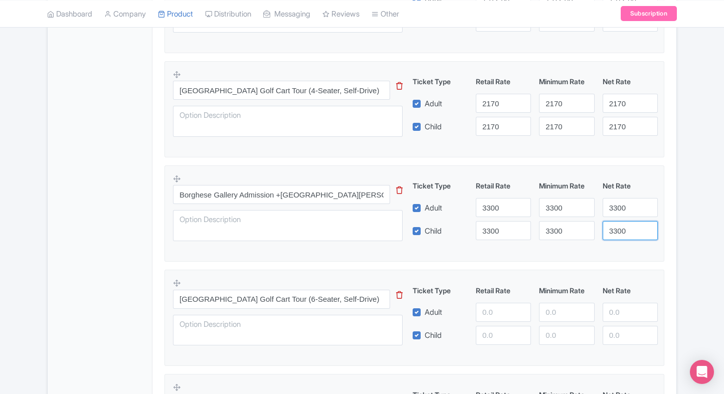
click at [616, 230] on input "3300" at bounding box center [630, 230] width 55 height 19
type input "3300"
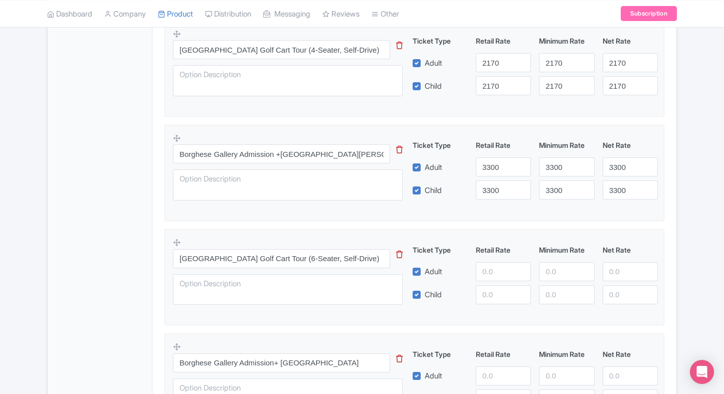
scroll to position [463, 0]
click at [492, 265] on input "number" at bounding box center [503, 270] width 55 height 19
type input "3480"
paste input "3480"
click at [492, 289] on input "3480" at bounding box center [503, 293] width 55 height 19
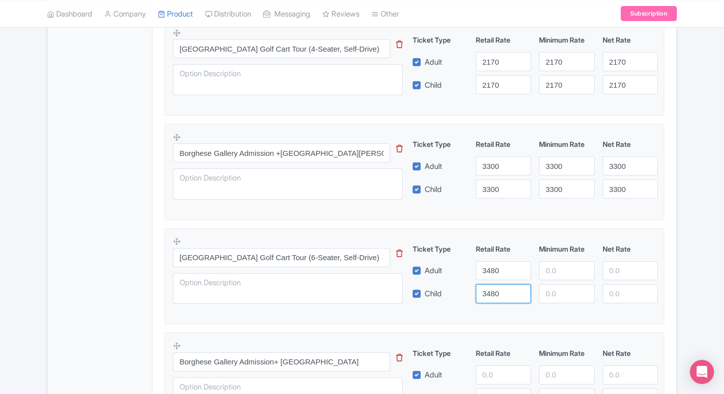
type input "3480"
click at [570, 252] on div "Minimum Rate" at bounding box center [566, 249] width 63 height 11
paste input "3480"
click at [560, 262] on input "3480" at bounding box center [566, 270] width 55 height 19
type input "3480"
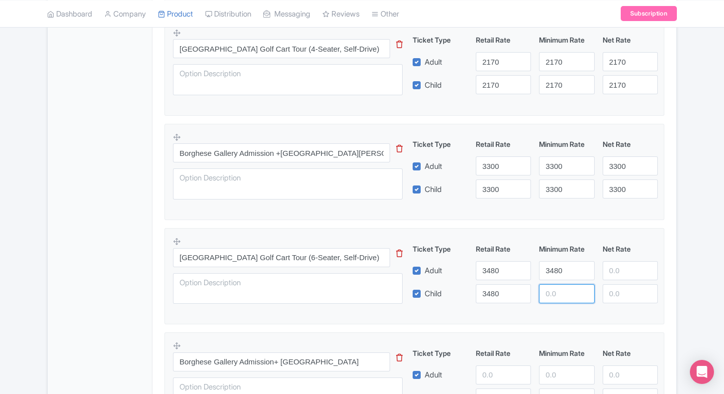
paste input "3480"
click at [558, 288] on input "3480" at bounding box center [566, 293] width 55 height 19
type input "3480"
paste input "3480"
click at [606, 272] on input "number" at bounding box center [630, 270] width 55 height 19
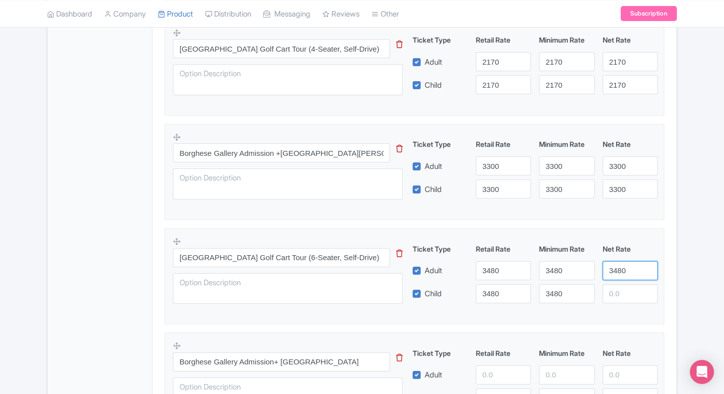
type input "3480"
paste input "3480"
click at [611, 285] on input "3480" at bounding box center [630, 293] width 55 height 19
type input "3480"
click at [590, 296] on input "3480" at bounding box center [566, 293] width 55 height 19
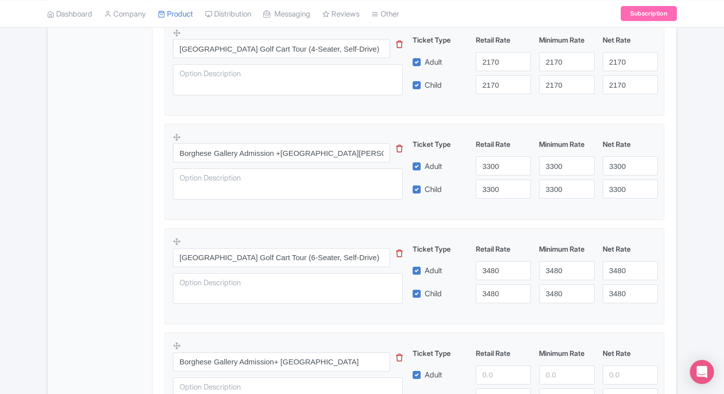
click at [598, 301] on div "3480" at bounding box center [566, 293] width 63 height 19
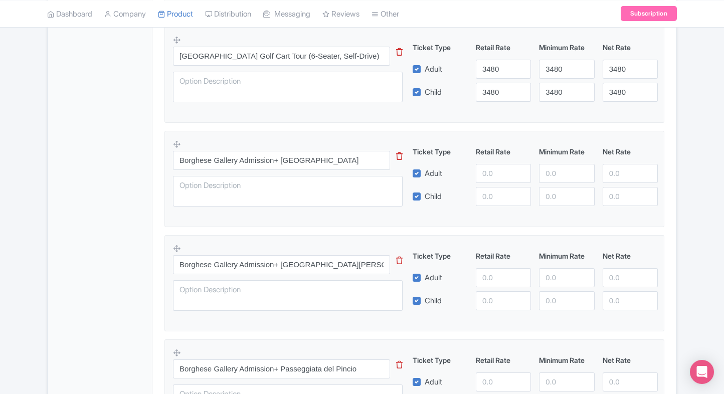
scroll to position [664, 0]
click at [491, 171] on input "number" at bounding box center [503, 173] width 55 height 19
type input "3500"
paste input "3500"
click at [491, 192] on input "3500" at bounding box center [503, 196] width 55 height 19
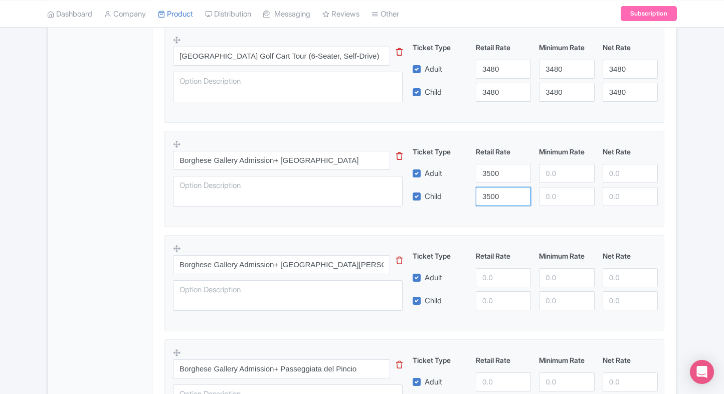
type input "3500"
paste input "3500"
click at [542, 176] on input "3500" at bounding box center [566, 173] width 55 height 19
type input "3500"
paste input "3500"
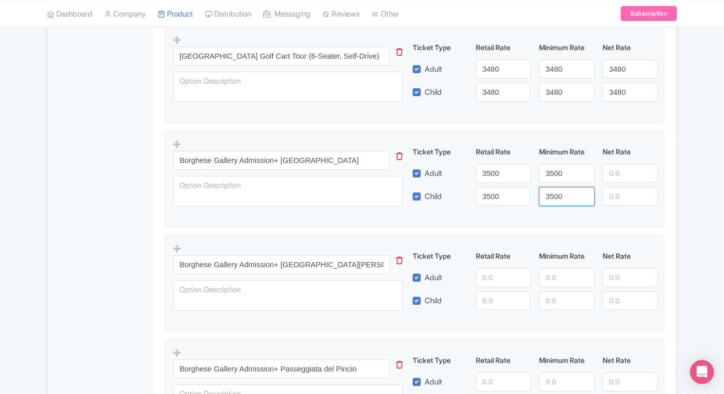
click at [548, 187] on input "3500" at bounding box center [566, 196] width 55 height 19
type input "3500"
click at [594, 169] on input "3500" at bounding box center [566, 173] width 55 height 19
paste input "3500"
click at [614, 168] on input "number" at bounding box center [630, 173] width 55 height 19
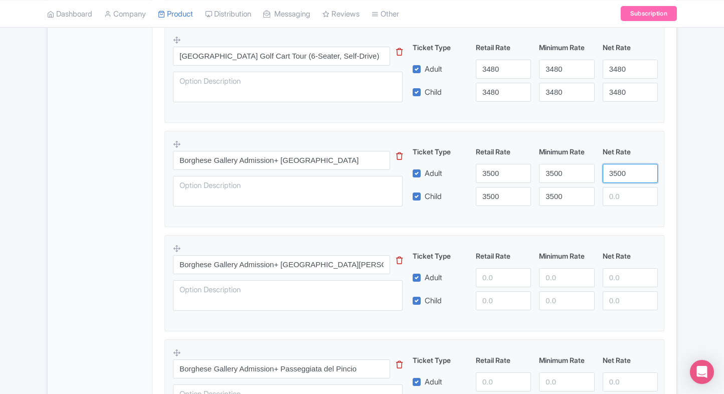
type input "3500"
paste input "3500"
click at [621, 190] on input "3500" at bounding box center [630, 196] width 55 height 19
type input "3500"
click at [668, 192] on div "Product Options i Borghese Gallery Admission Tickets, Rome This tip has not dat…" at bounding box center [415, 184] width 512 height 968
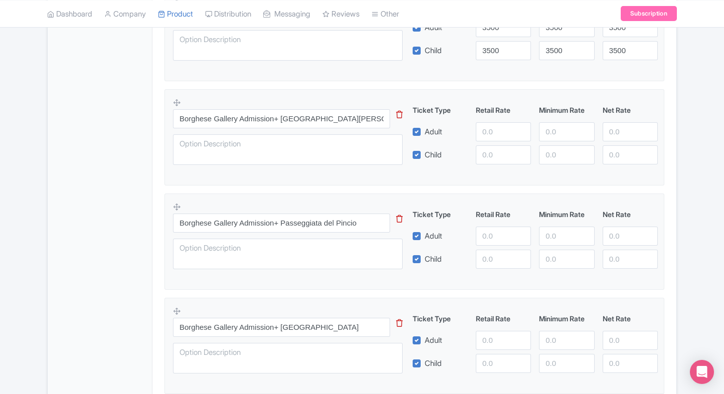
scroll to position [858, 0]
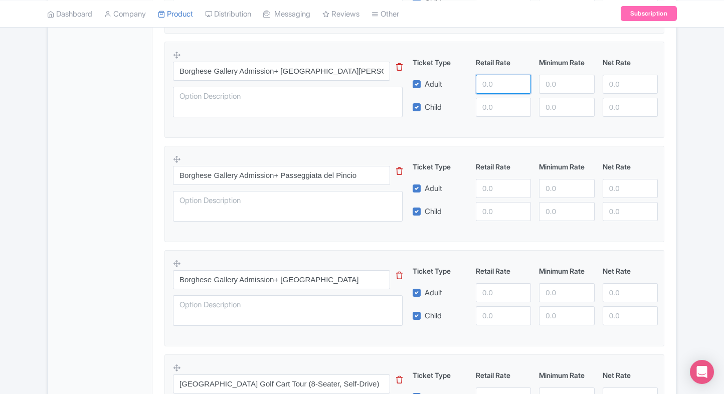
click at [502, 86] on input "number" at bounding box center [503, 84] width 55 height 19
type input "3700"
paste input "3700"
click at [500, 107] on input "3700" at bounding box center [503, 107] width 55 height 19
type input "3700"
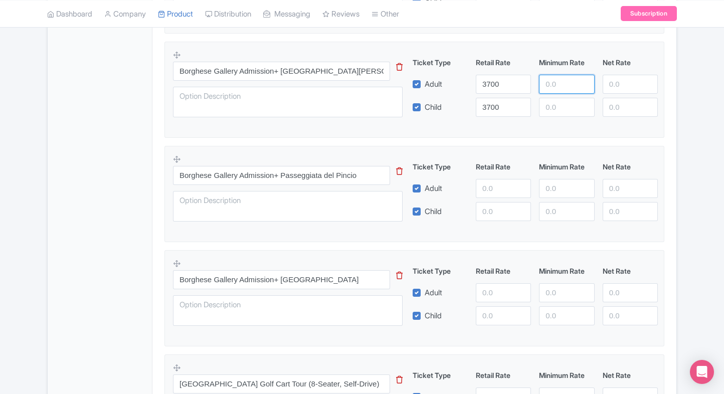
paste input "3700"
click at [553, 87] on input "3700" at bounding box center [566, 84] width 55 height 19
type input "3700"
paste input "3700"
click at [558, 103] on input "3700" at bounding box center [566, 107] width 55 height 19
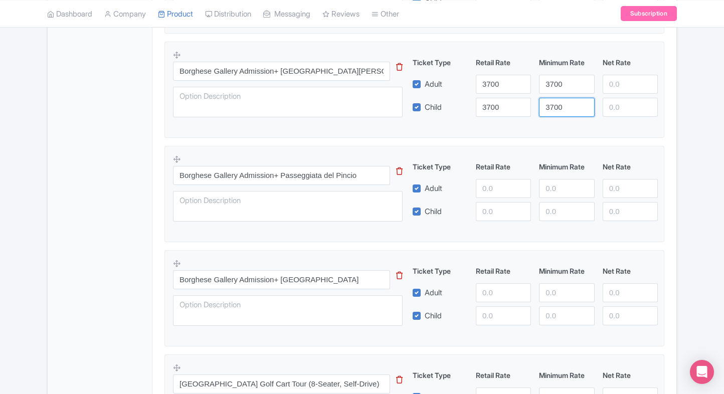
type input "3700"
paste input "3700"
click at [609, 85] on input "3700" at bounding box center [630, 84] width 55 height 19
type input "3700"
paste input "3700"
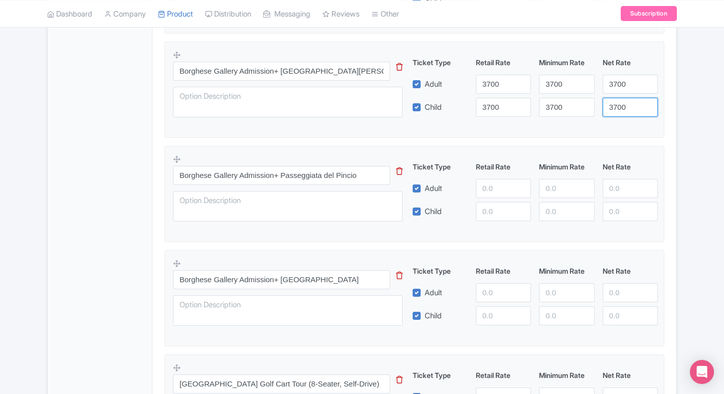
click at [614, 101] on input "3700" at bounding box center [630, 107] width 55 height 19
type input "3700"
click at [576, 124] on fieldset "Borghese Gallery Admission+ Museo Carlo Bilotti This tip has not data. Code: ti…" at bounding box center [415, 90] width 500 height 96
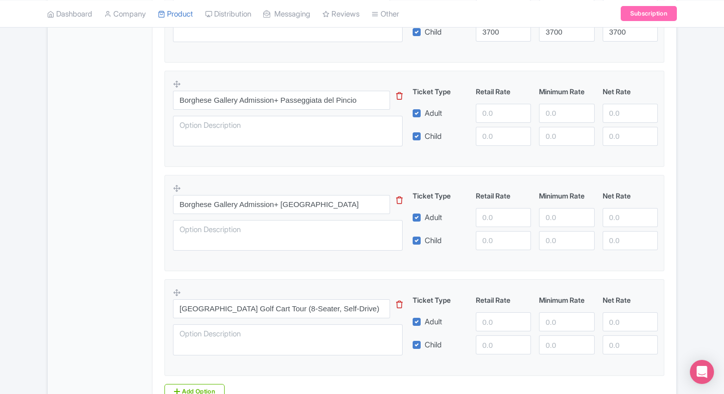
scroll to position [935, 0]
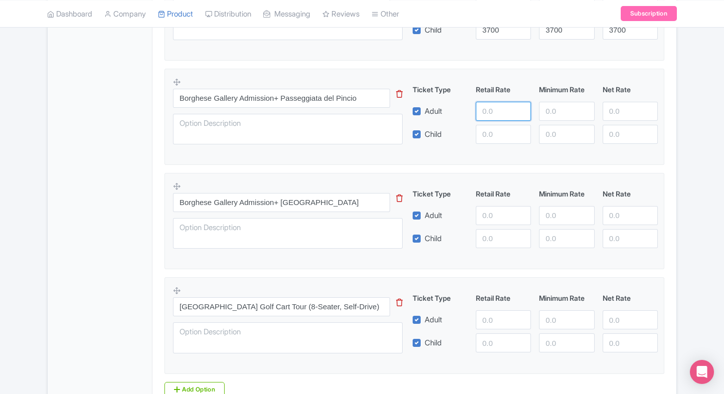
click at [494, 109] on input "number" at bounding box center [503, 111] width 55 height 19
type input "3900"
paste input "3900"
click at [492, 132] on input "3900" at bounding box center [503, 134] width 55 height 19
type input "3900"
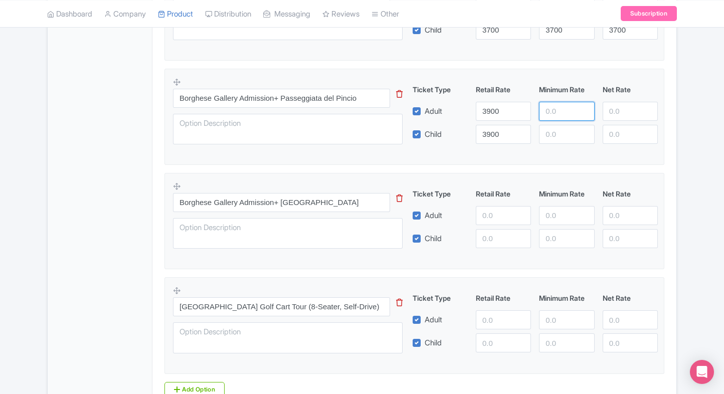
paste input "3900"
click at [555, 115] on input "3900" at bounding box center [566, 111] width 55 height 19
type input "3900"
click at [555, 122] on div "Ticket Type Retail Rate Minimum Rate Net Rate Adult 3900 3900 Child 3900 This t…" at bounding box center [536, 114] width 242 height 60
paste input "3900"
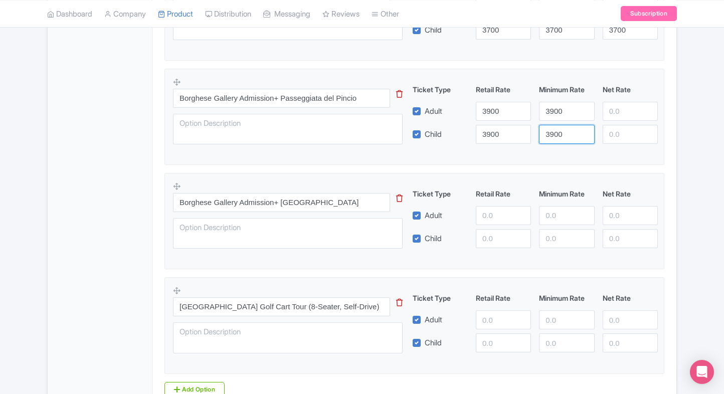
click at [555, 126] on input "3900" at bounding box center [566, 134] width 55 height 19
type input "3900"
paste input "3900"
click at [609, 104] on input "3900" at bounding box center [630, 111] width 55 height 19
type input "3900"
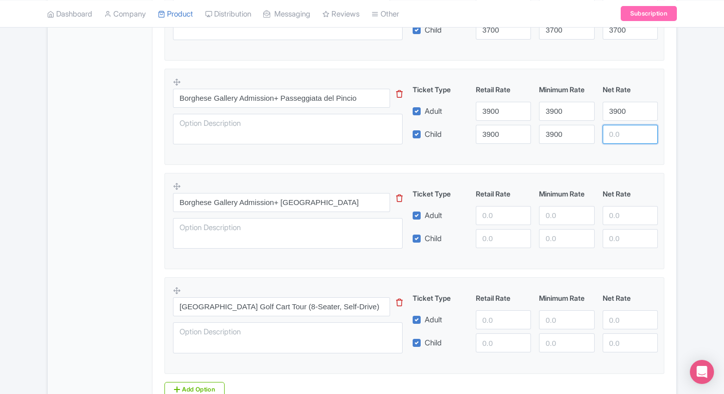
paste input "3900"
click at [615, 125] on input "3900" at bounding box center [630, 134] width 55 height 19
type input "3900"
click at [504, 208] on input "number" at bounding box center [503, 215] width 55 height 19
type input "3"
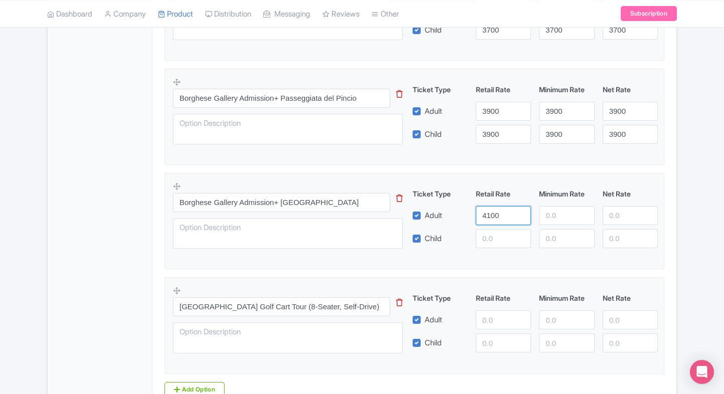
type input "4100"
paste input "4100"
drag, startPoint x: 495, startPoint y: 234, endPoint x: 545, endPoint y: 217, distance: 53.0
click at [545, 217] on div "Ticket Type Retail Rate Minimum Rate Net Rate Adult 4100 Child 4100 This tip ha…" at bounding box center [536, 219] width 242 height 60
type input "4100"
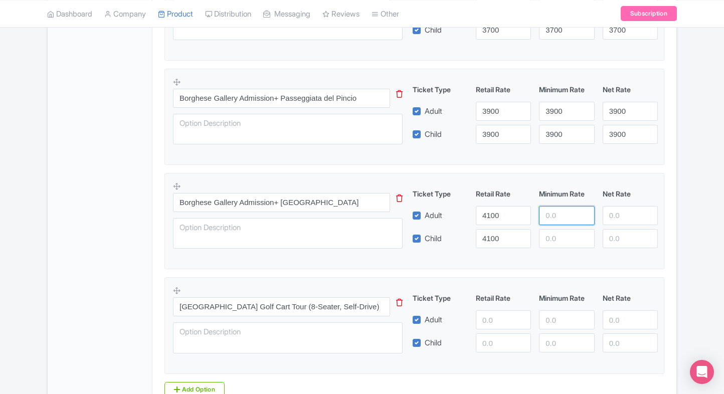
paste input "4100"
click at [545, 217] on input "4100" at bounding box center [566, 215] width 55 height 19
type input "4100"
paste input "4100"
click at [552, 237] on input "4100" at bounding box center [566, 238] width 55 height 19
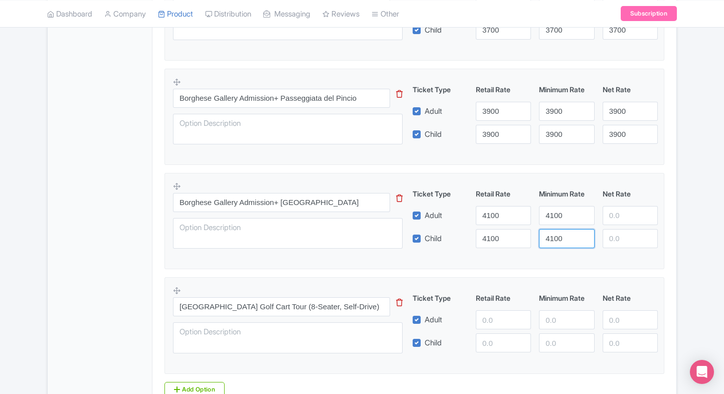
type input "4100"
paste input "4100"
click at [618, 210] on input "4100" at bounding box center [630, 215] width 55 height 19
type input "4100"
paste input "4100"
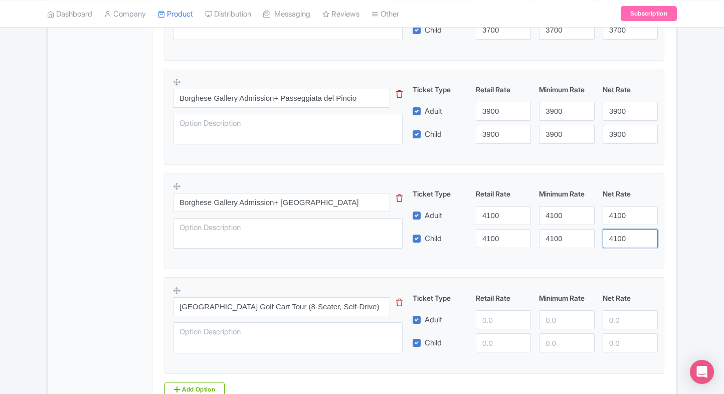
click at [623, 233] on input "4100" at bounding box center [630, 238] width 55 height 19
type input "4100"
click at [557, 252] on div "Borghese Gallery Admission+ Palazzo Borghese This tip has not data. Code: tip_o…" at bounding box center [414, 218] width 483 height 73
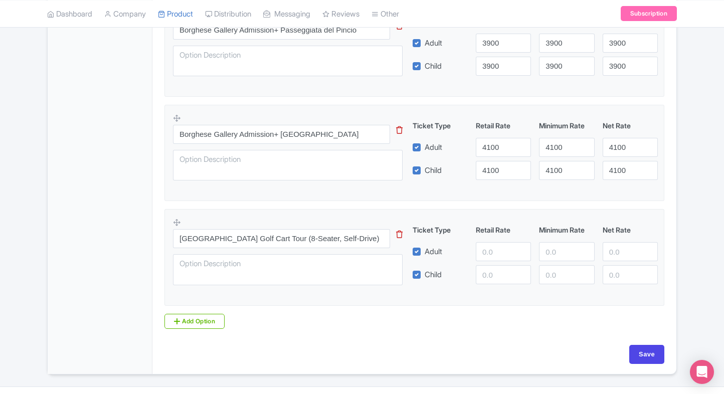
scroll to position [1024, 0]
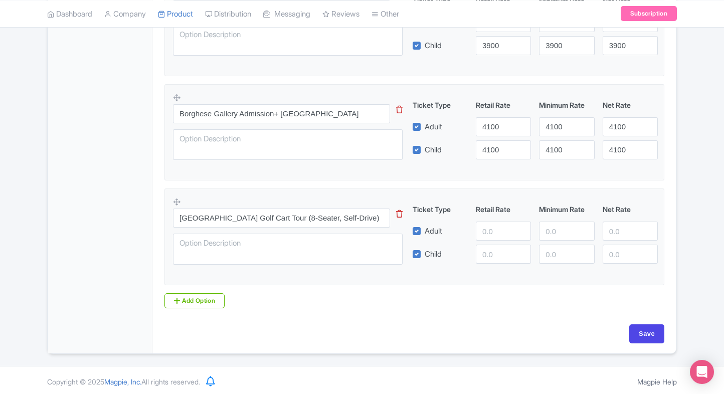
click at [493, 229] on input "number" at bounding box center [503, 231] width 55 height 19
type input "4340"
paste input "4340"
click at [501, 250] on input "4340" at bounding box center [503, 254] width 55 height 19
type input "4340"
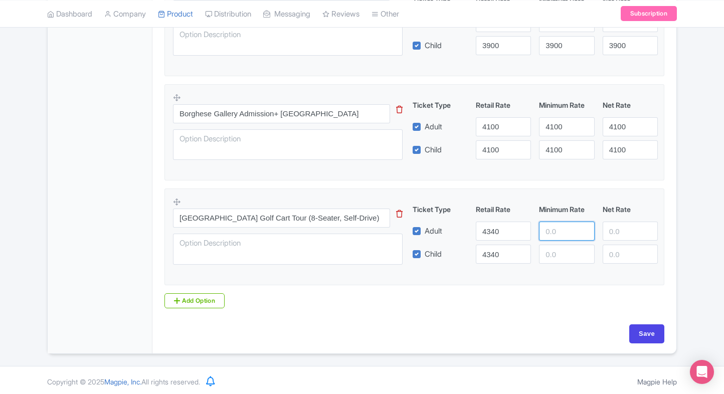
paste input "4340"
click at [555, 231] on input "4340" at bounding box center [566, 231] width 55 height 19
type input "4340"
paste input "4340"
click at [556, 245] on input "4340" at bounding box center [566, 254] width 55 height 19
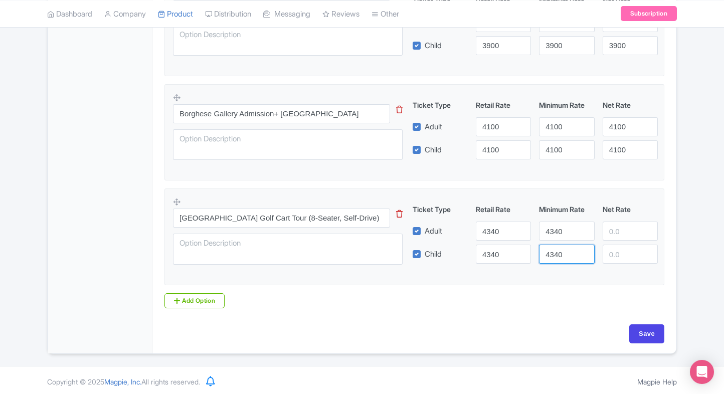
type input "4340"
click at [608, 224] on input "number" at bounding box center [630, 231] width 55 height 19
paste input "4340"
type input "4340"
paste input "4340"
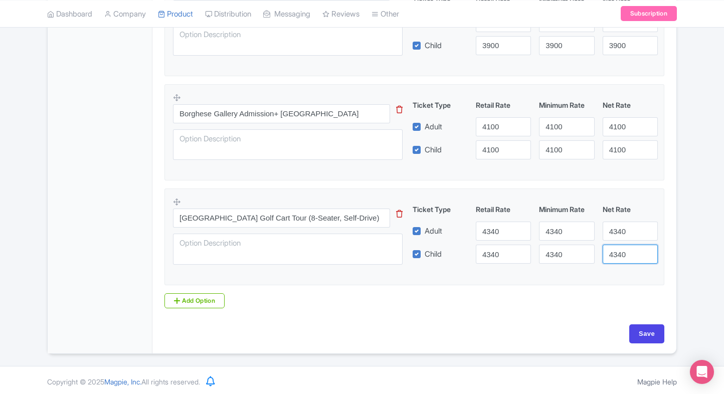
click at [619, 248] on input "4340" at bounding box center [630, 254] width 55 height 19
type input "4340"
click at [650, 330] on input "Save" at bounding box center [647, 334] width 35 height 19
type input "Saving..."
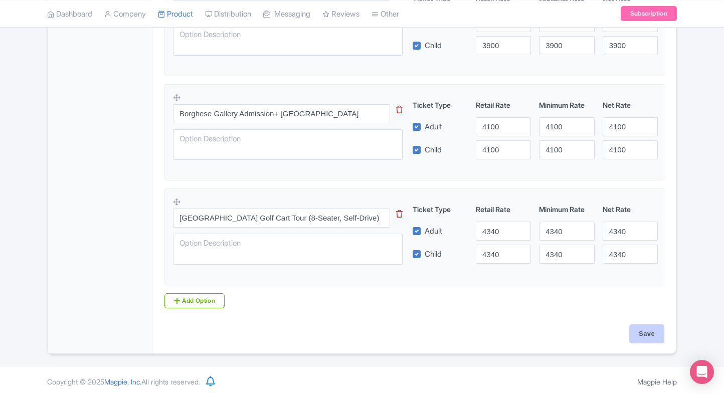
type input "Saving..."
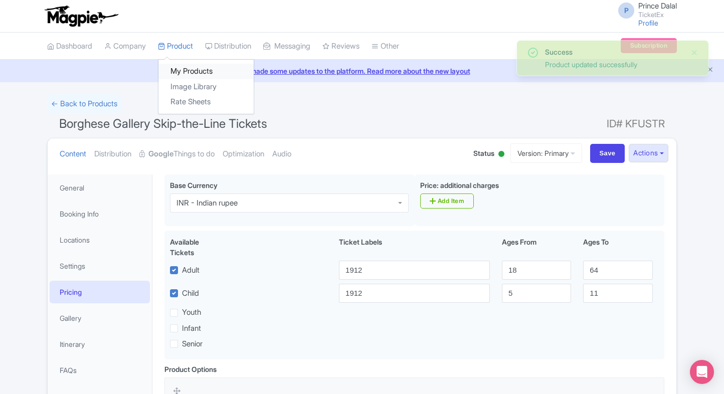
click at [182, 69] on link "My Products" at bounding box center [206, 72] width 95 height 16
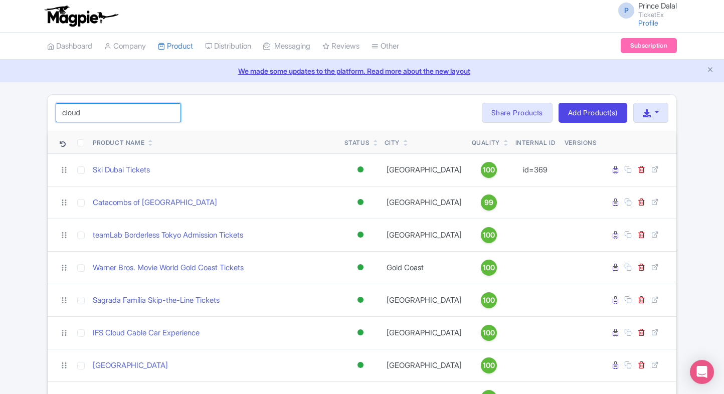
click at [105, 109] on input "cloud" at bounding box center [118, 112] width 125 height 19
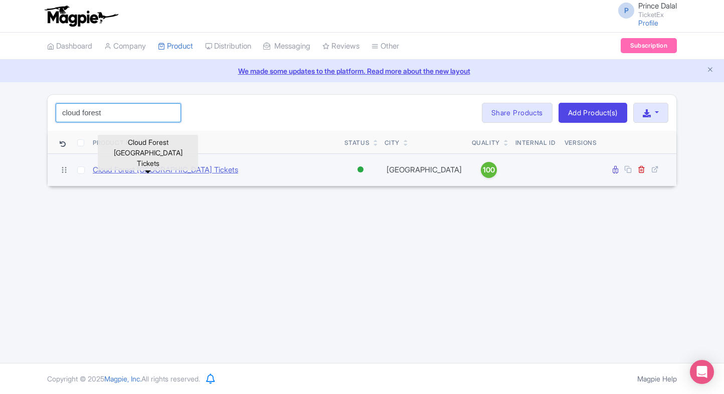
type input "cloud forest"
click at [129, 167] on link "Cloud Forest [GEOGRAPHIC_DATA] Tickets" at bounding box center [165, 171] width 145 height 12
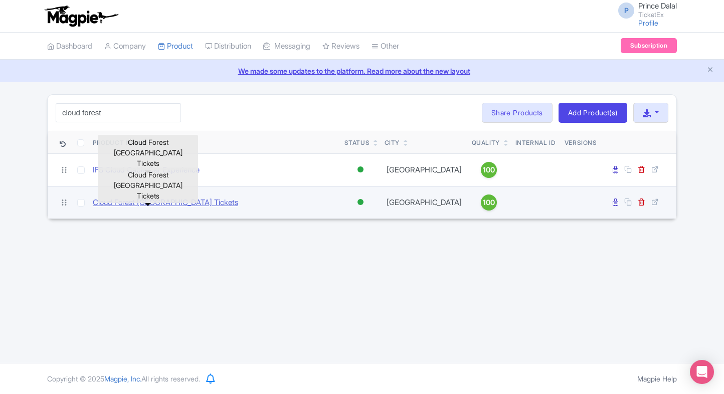
click at [140, 197] on link "Cloud Forest [GEOGRAPHIC_DATA] Tickets" at bounding box center [165, 203] width 145 height 12
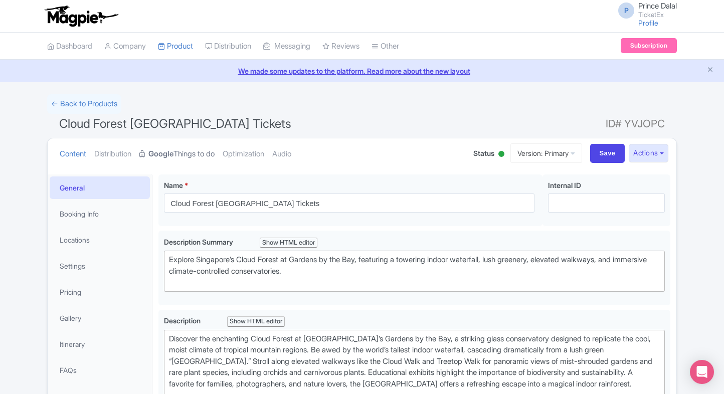
click at [203, 156] on link "Google Things to do" at bounding box center [176, 154] width 75 height 32
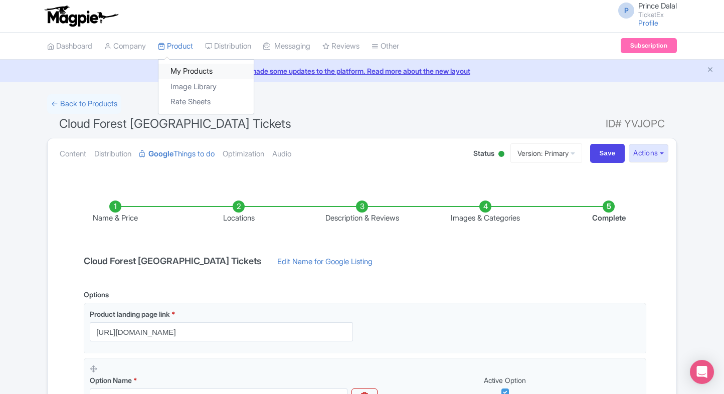
click at [184, 66] on link "My Products" at bounding box center [206, 72] width 95 height 16
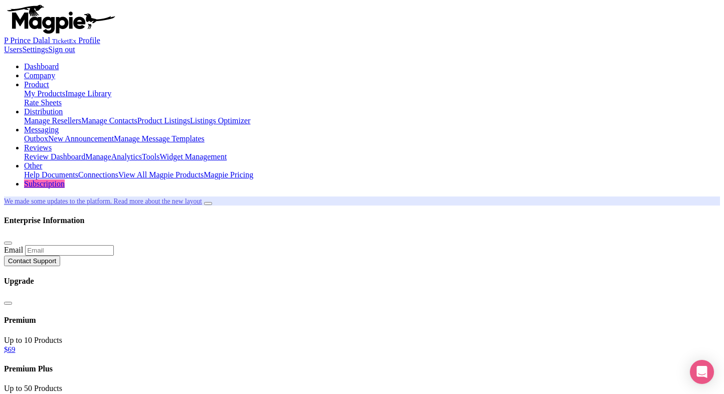
type input "dol"
